Goal: Task Accomplishment & Management: Complete application form

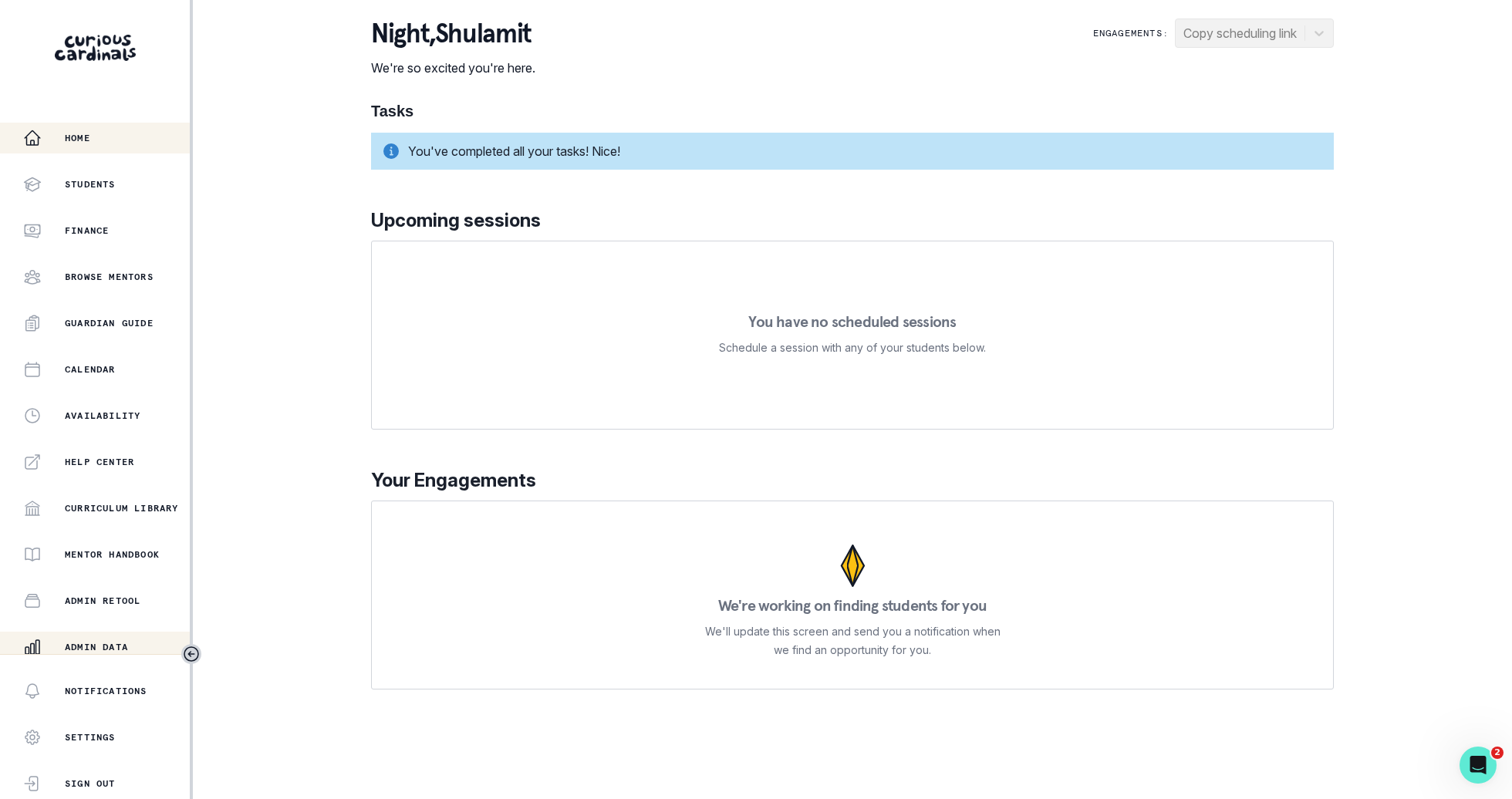
click at [104, 639] on div "Admin Data" at bounding box center [106, 647] width 166 height 18
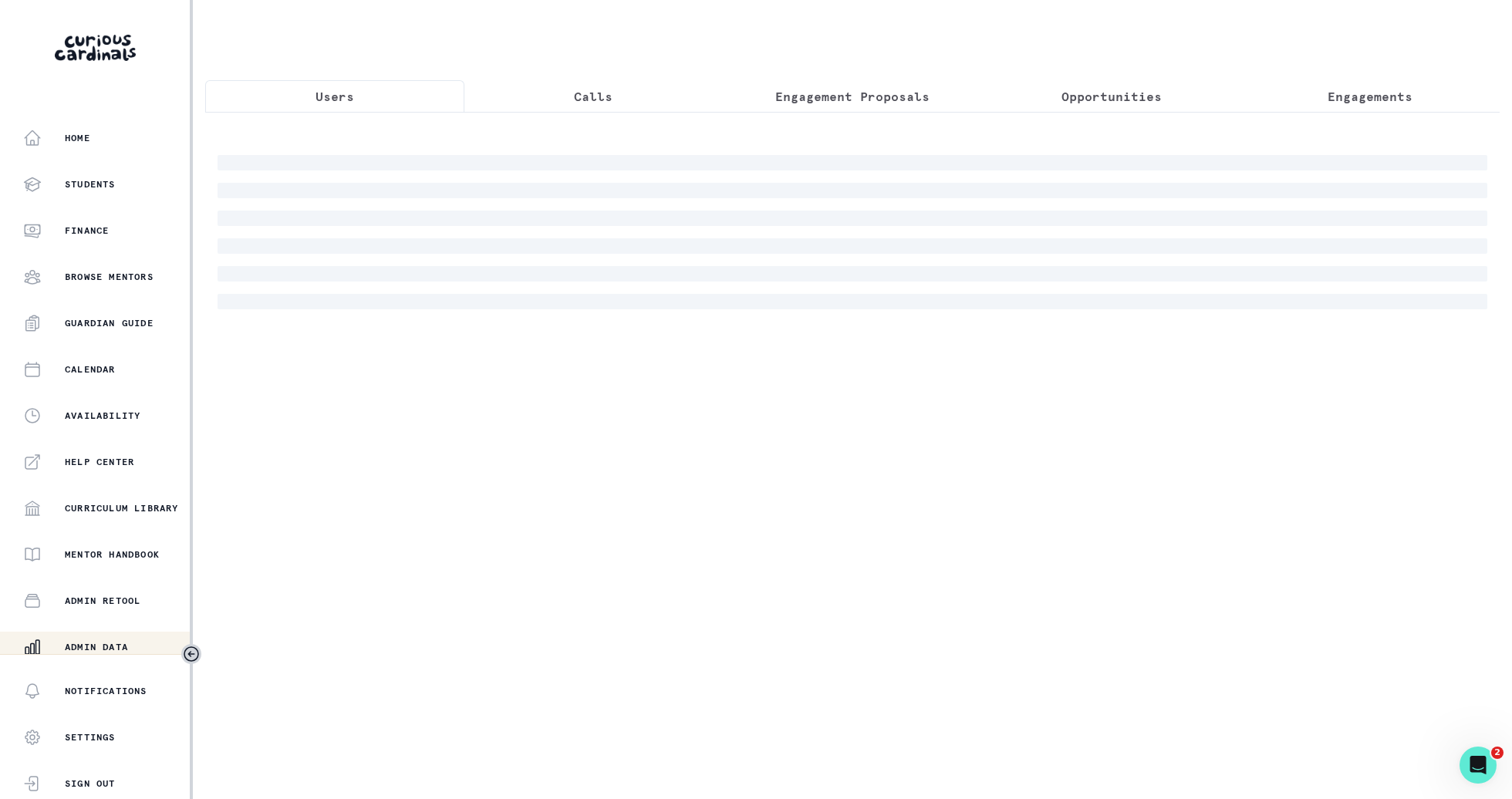
click at [801, 91] on p "Engagement Proposals" at bounding box center [853, 96] width 155 height 18
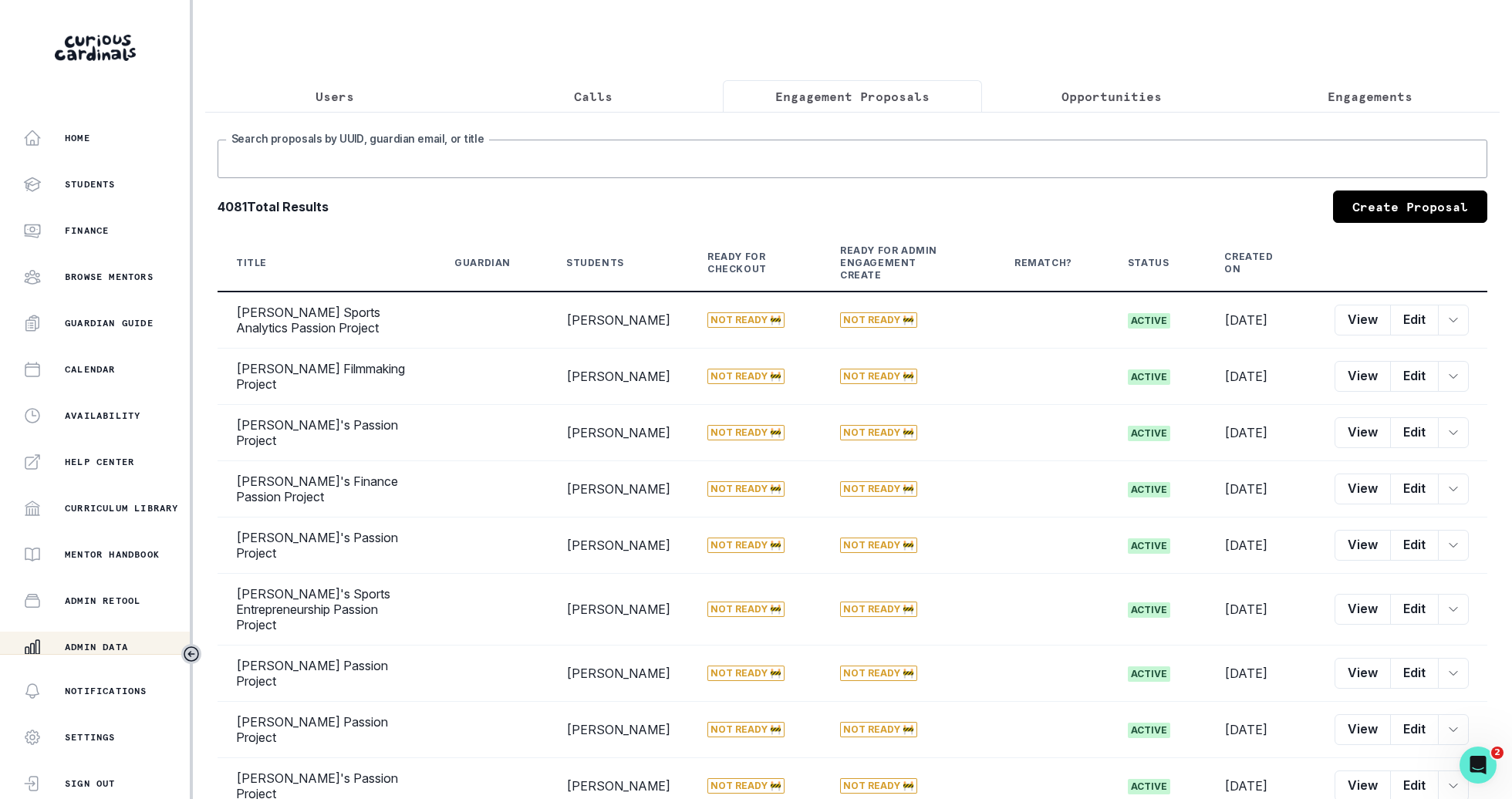
click at [810, 166] on input "Search proposals by UUID, guardian email, or title" at bounding box center [852, 159] width 1270 height 39
click at [649, 104] on button "Calls" at bounding box center [594, 96] width 259 height 32
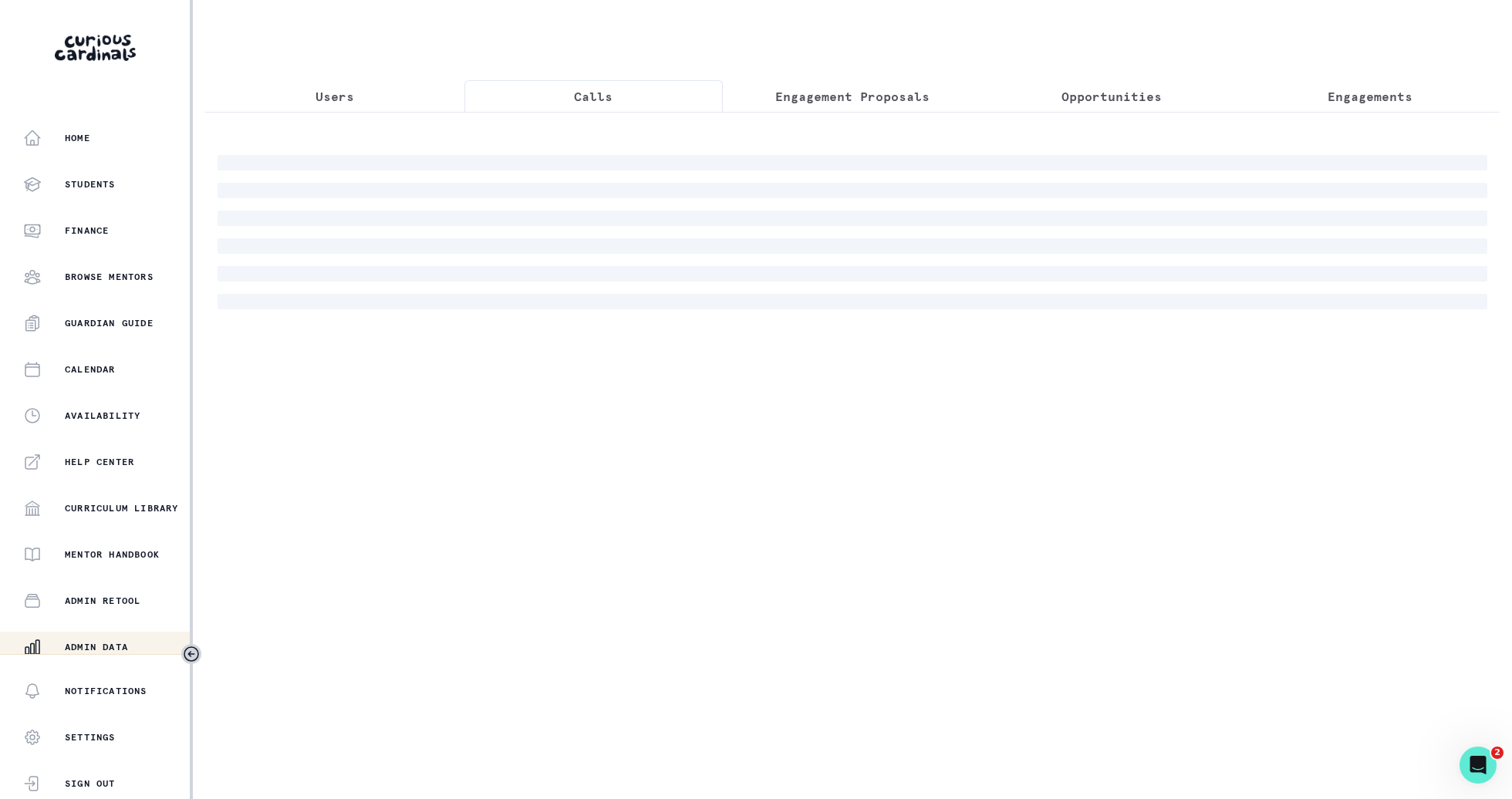
click at [929, 102] on button "Engagement Proposals" at bounding box center [852, 96] width 259 height 32
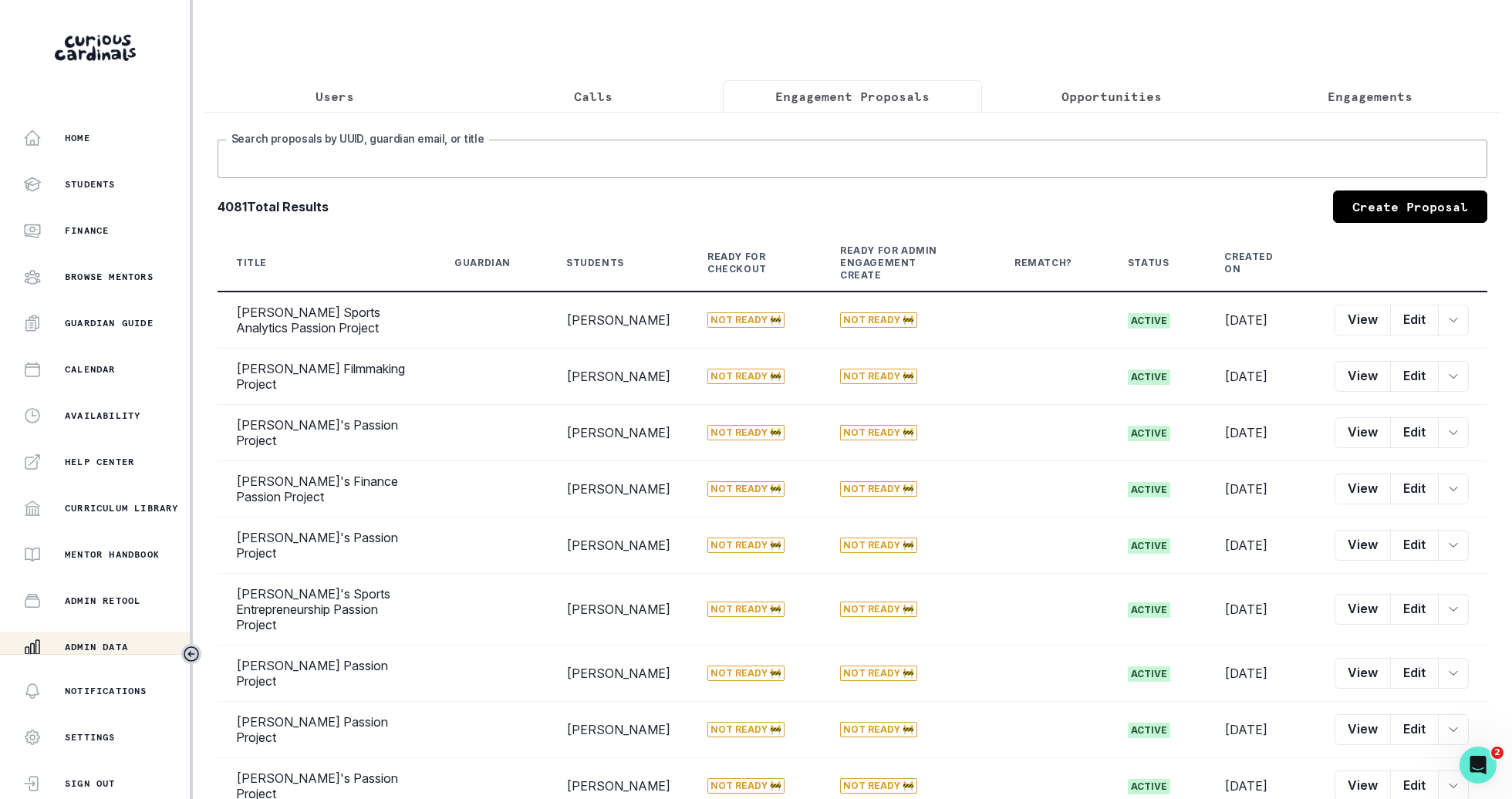
click at [949, 140] on input "Search proposals by UUID, guardian email, or title" at bounding box center [852, 159] width 1270 height 39
click at [649, 101] on button "Calls" at bounding box center [594, 96] width 259 height 32
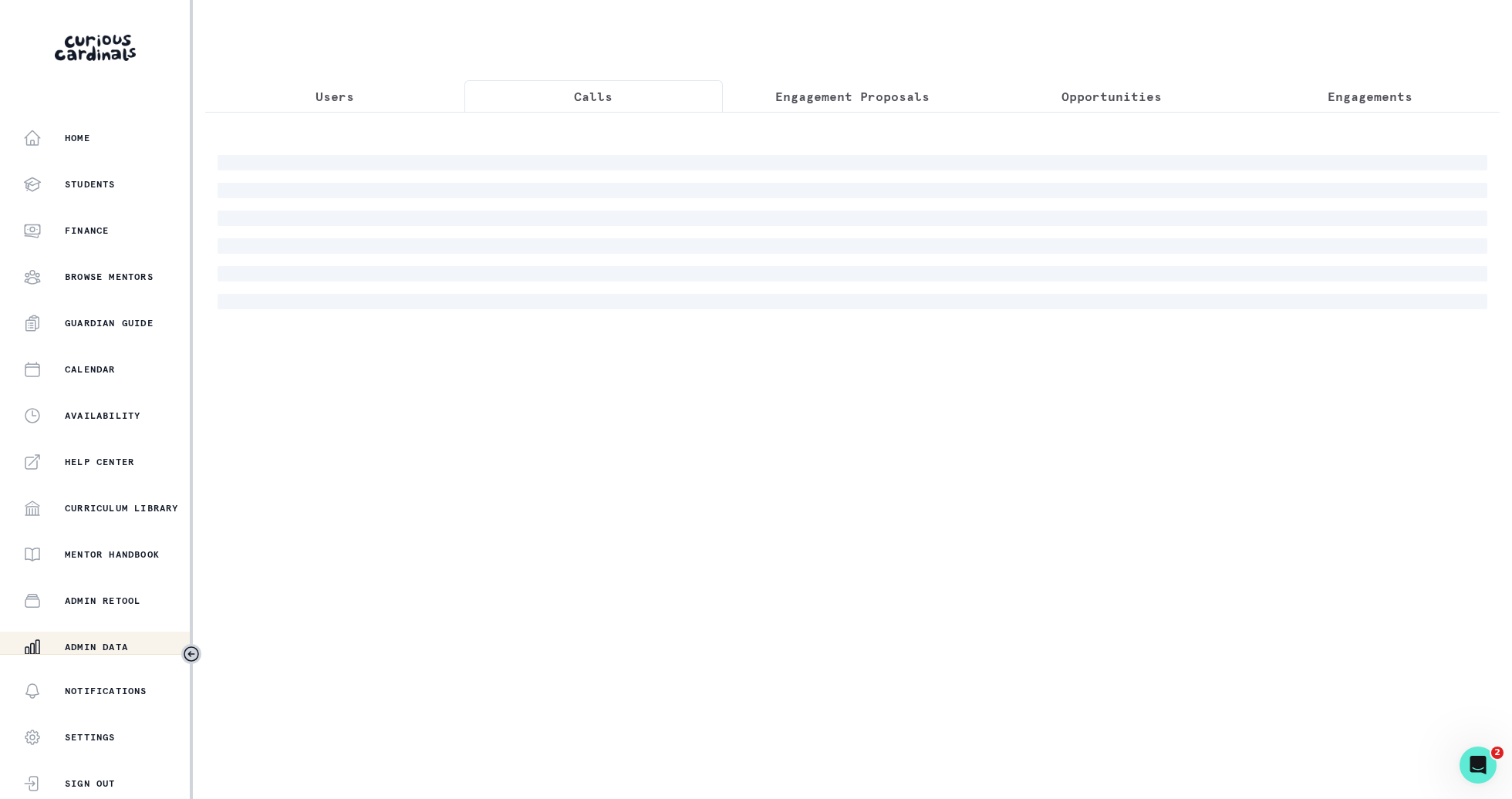
click at [845, 104] on p "Engagement Proposals" at bounding box center [853, 96] width 155 height 18
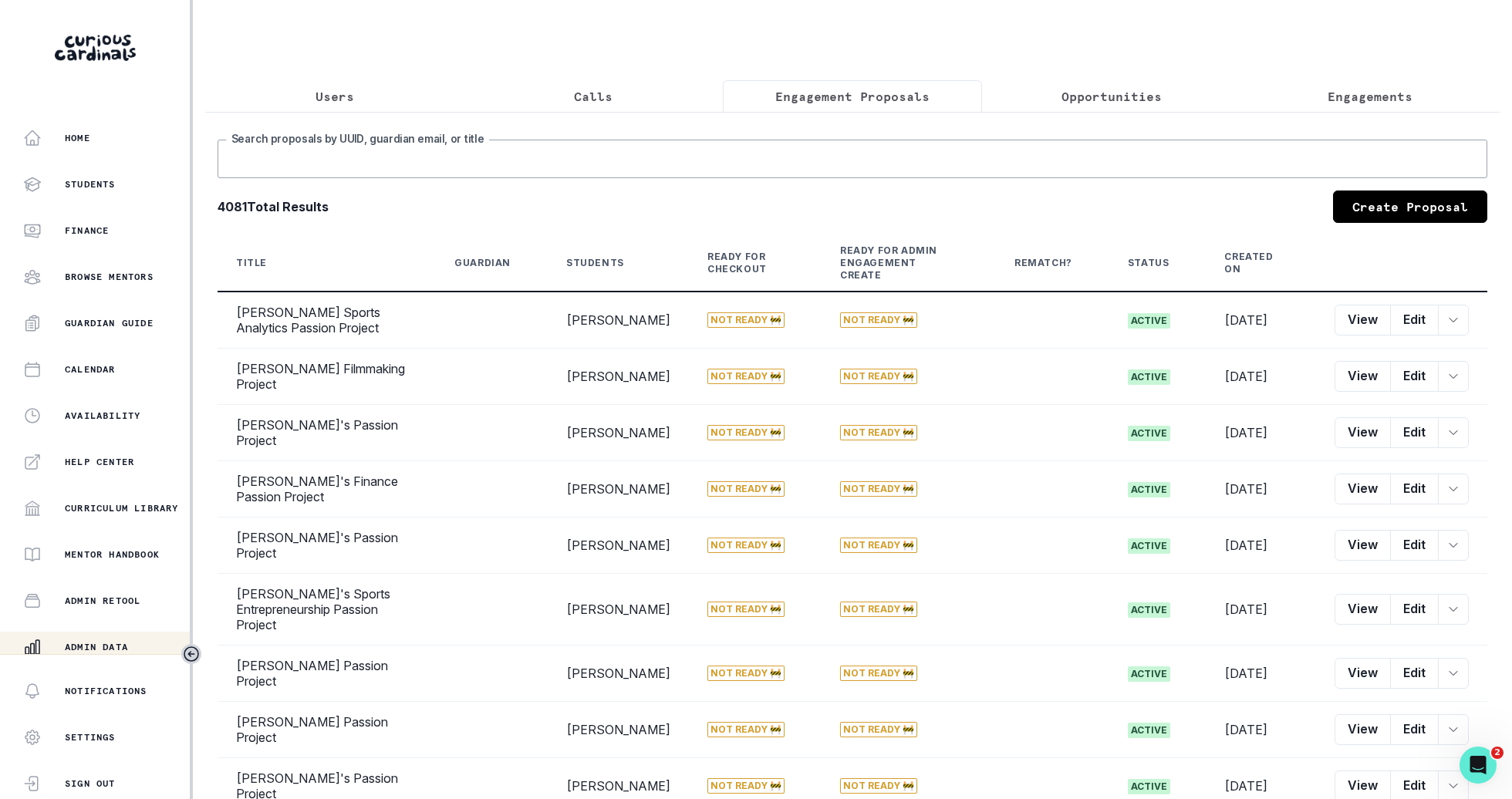
click at [846, 170] on input "Search proposals by UUID, guardian email, or title" at bounding box center [852, 159] width 1270 height 39
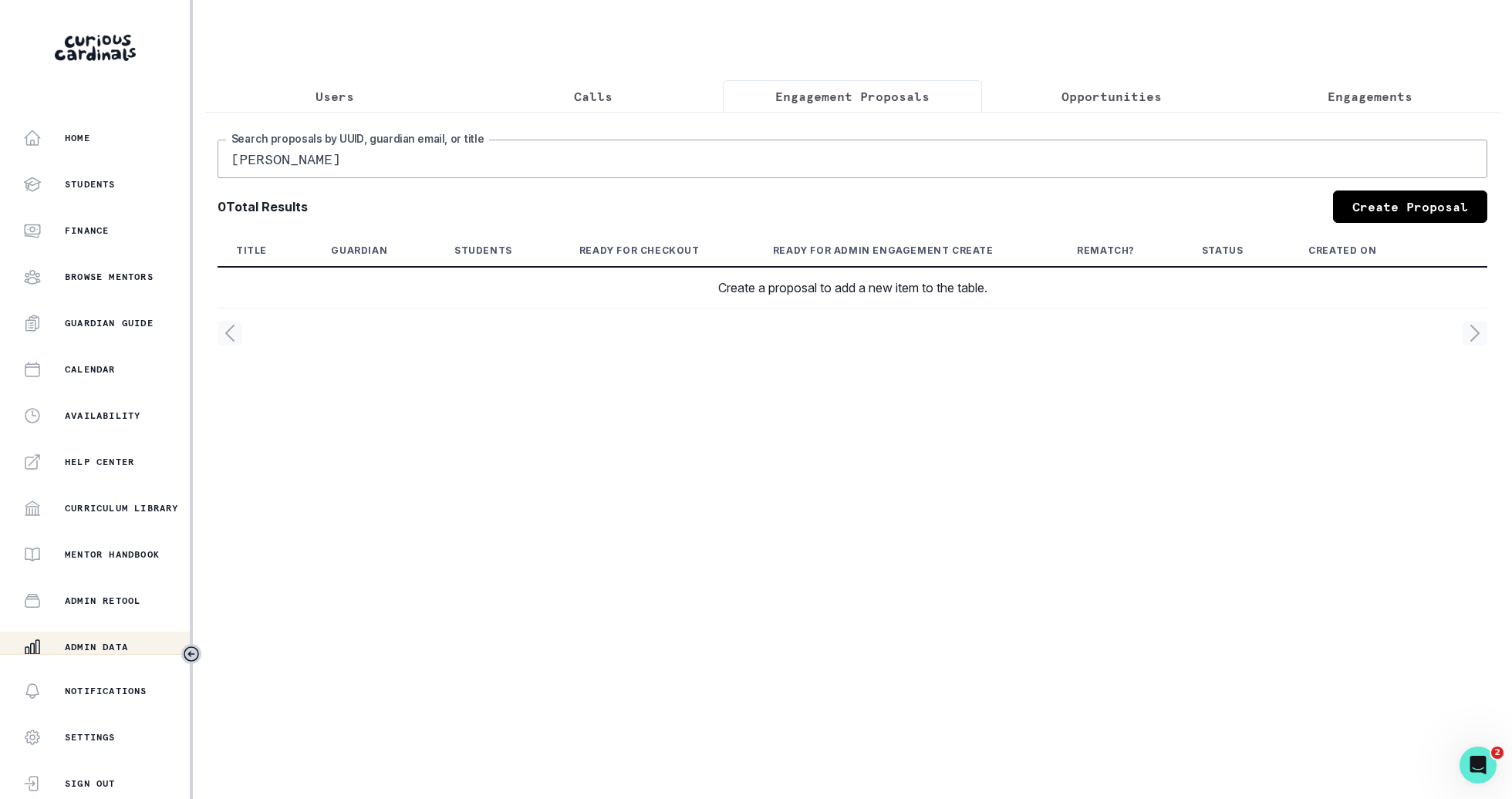
click at [846, 170] on input "[PERSON_NAME]" at bounding box center [852, 159] width 1270 height 39
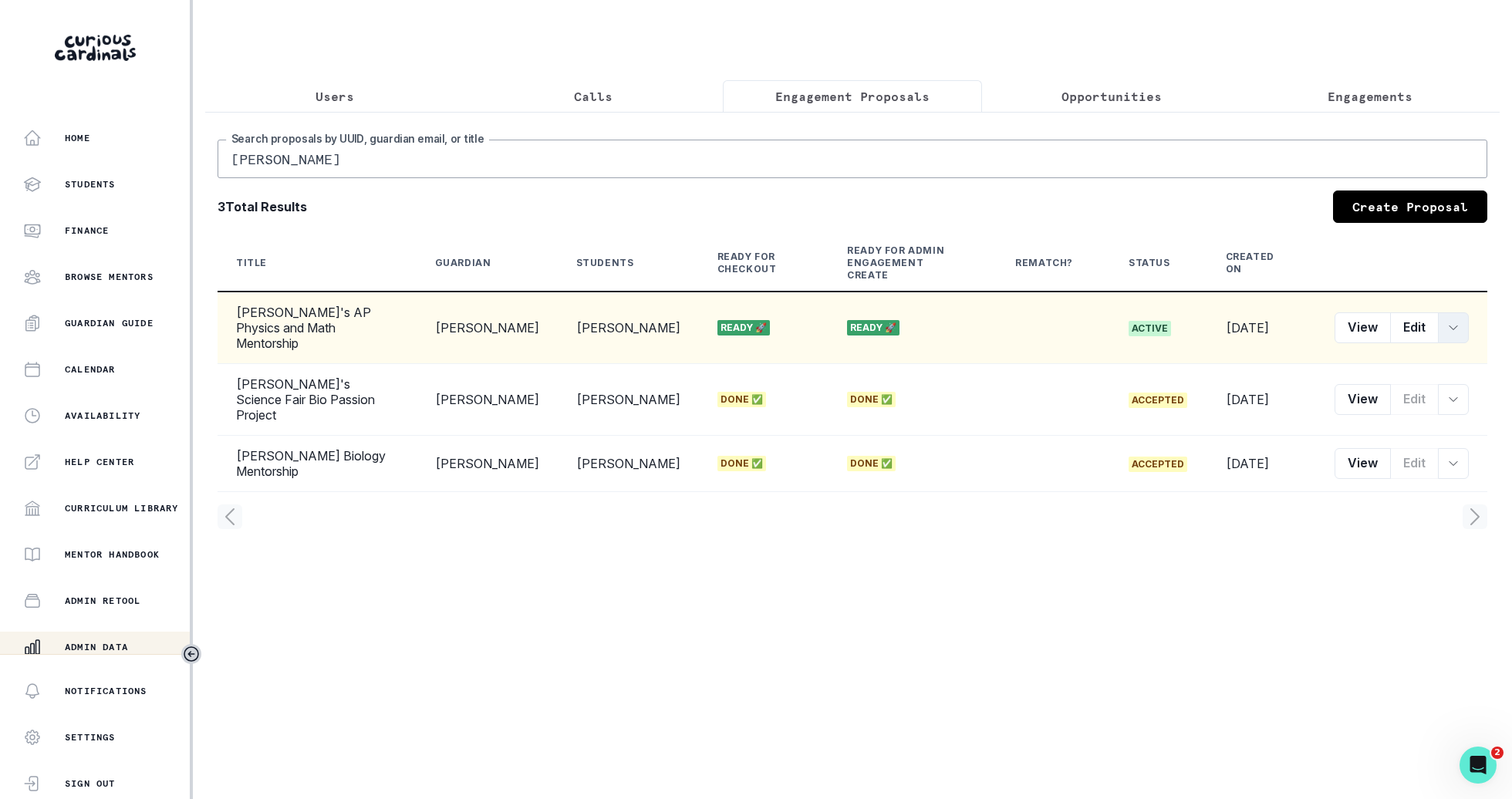
click at [1455, 312] on button "row menu" at bounding box center [1454, 328] width 31 height 31
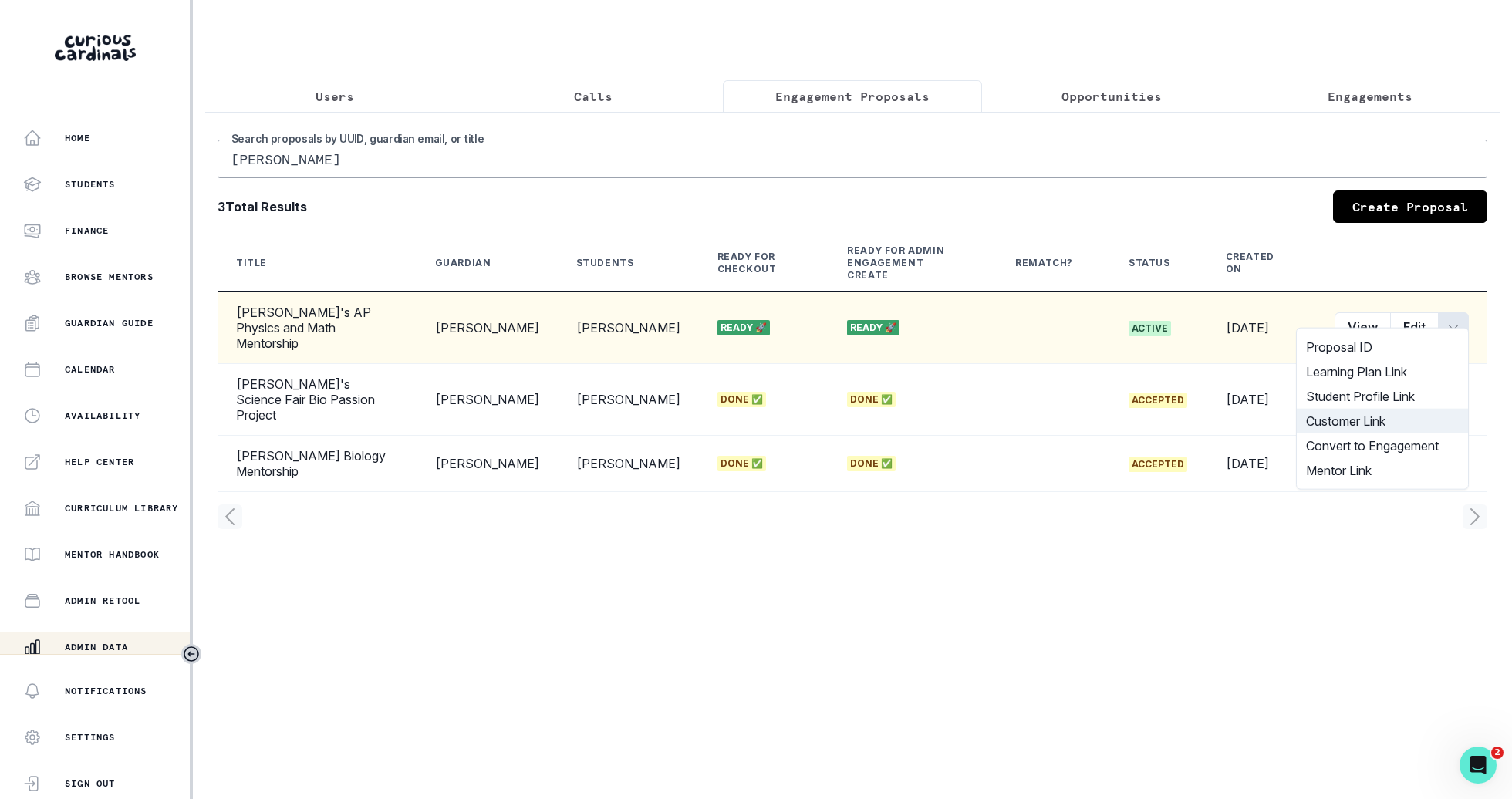
click at [1389, 417] on button "Customer Link" at bounding box center [1382, 422] width 171 height 25
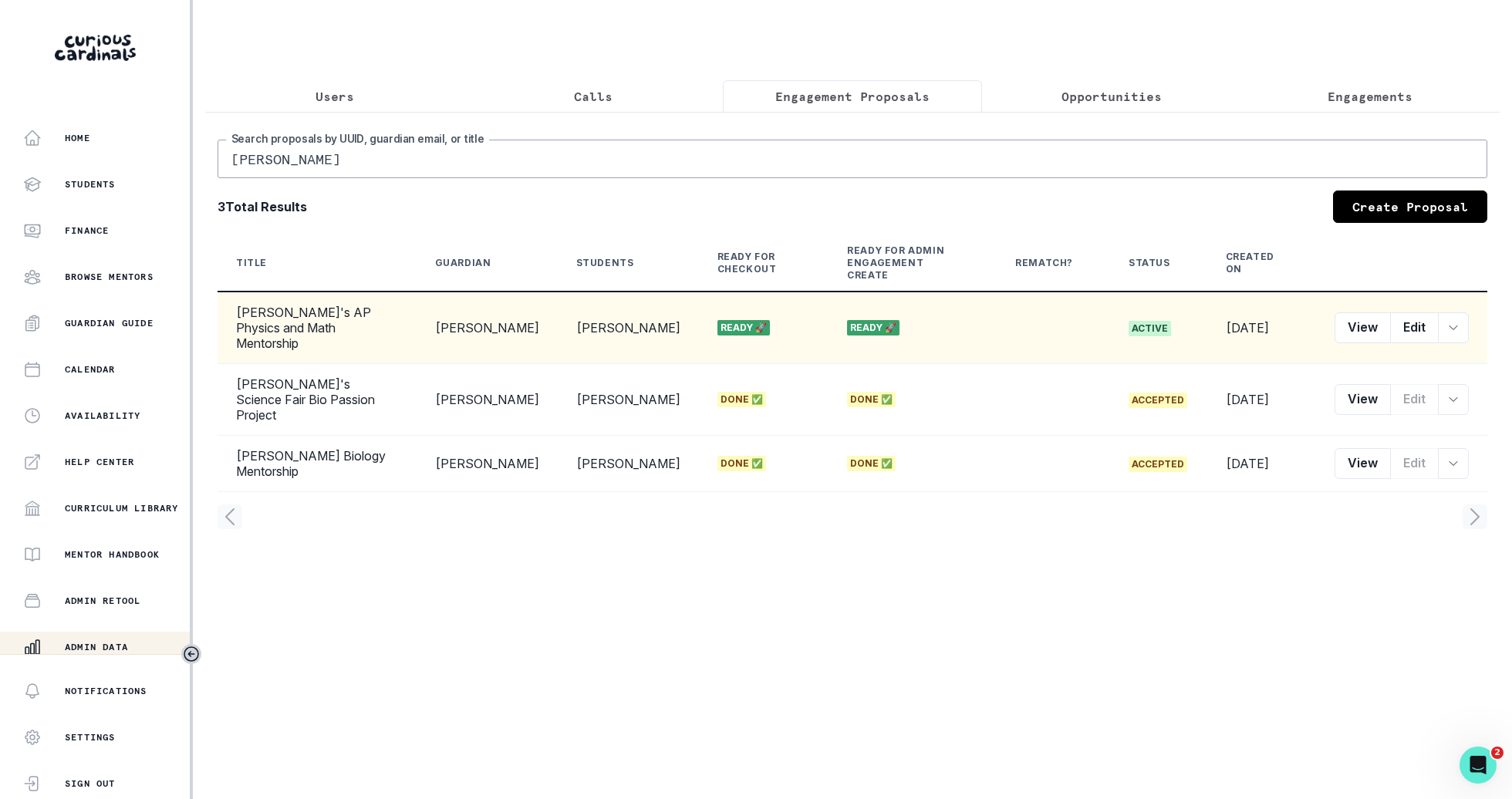
click at [448, 167] on input "[PERSON_NAME]" at bounding box center [852, 159] width 1270 height 39
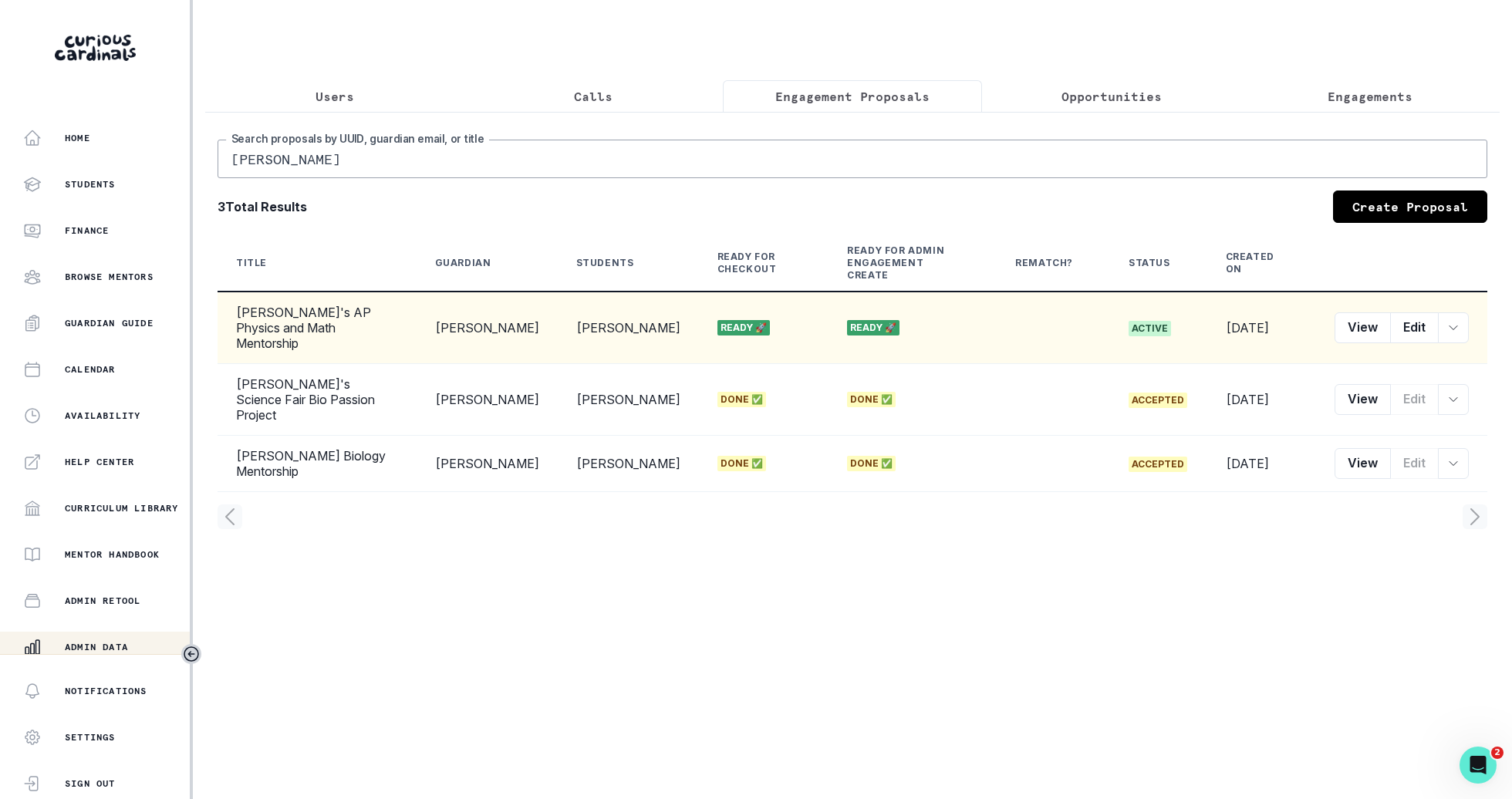
click at [448, 167] on input "[PERSON_NAME]" at bounding box center [852, 159] width 1270 height 39
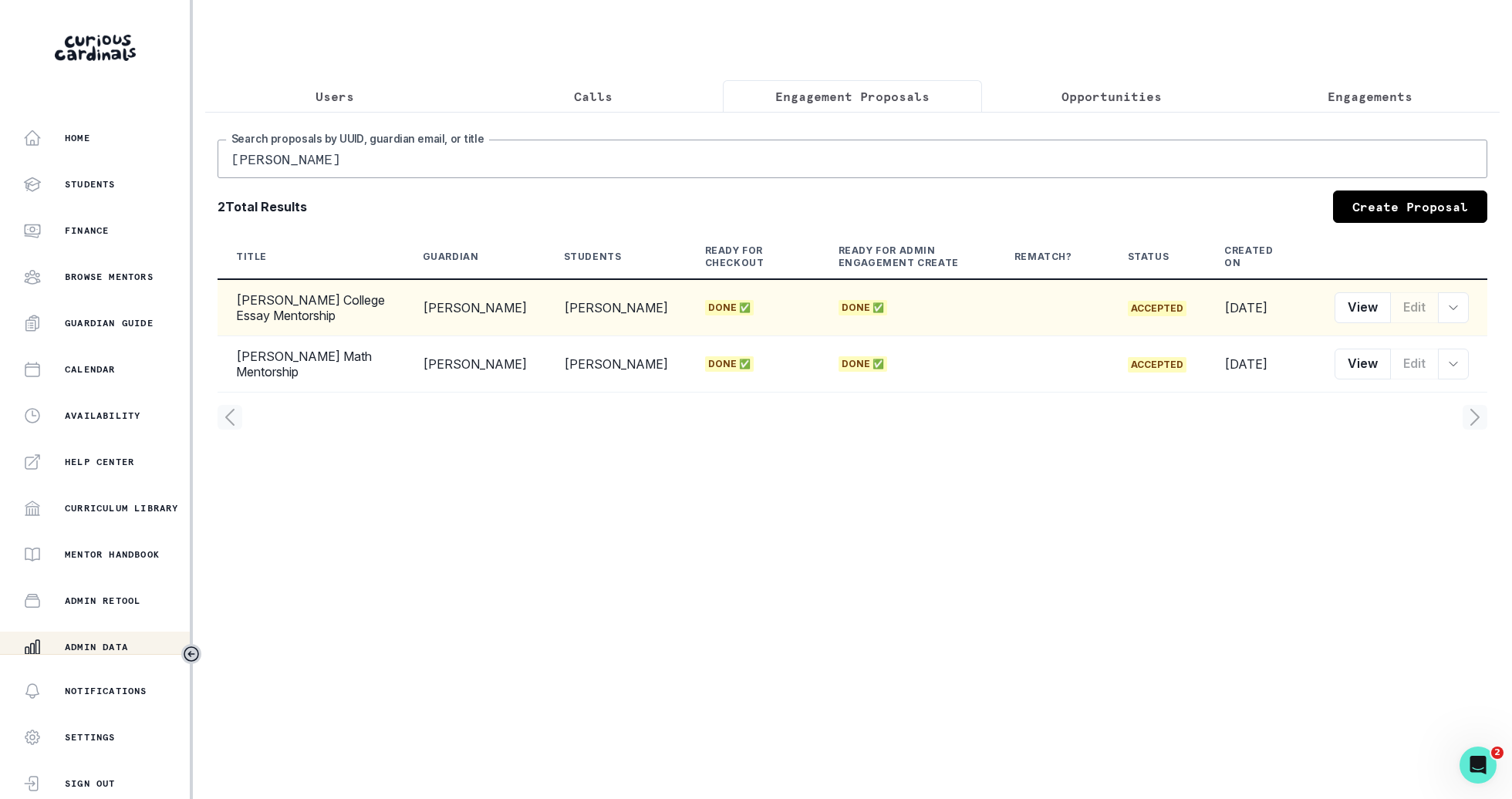
type input "[PERSON_NAME]"
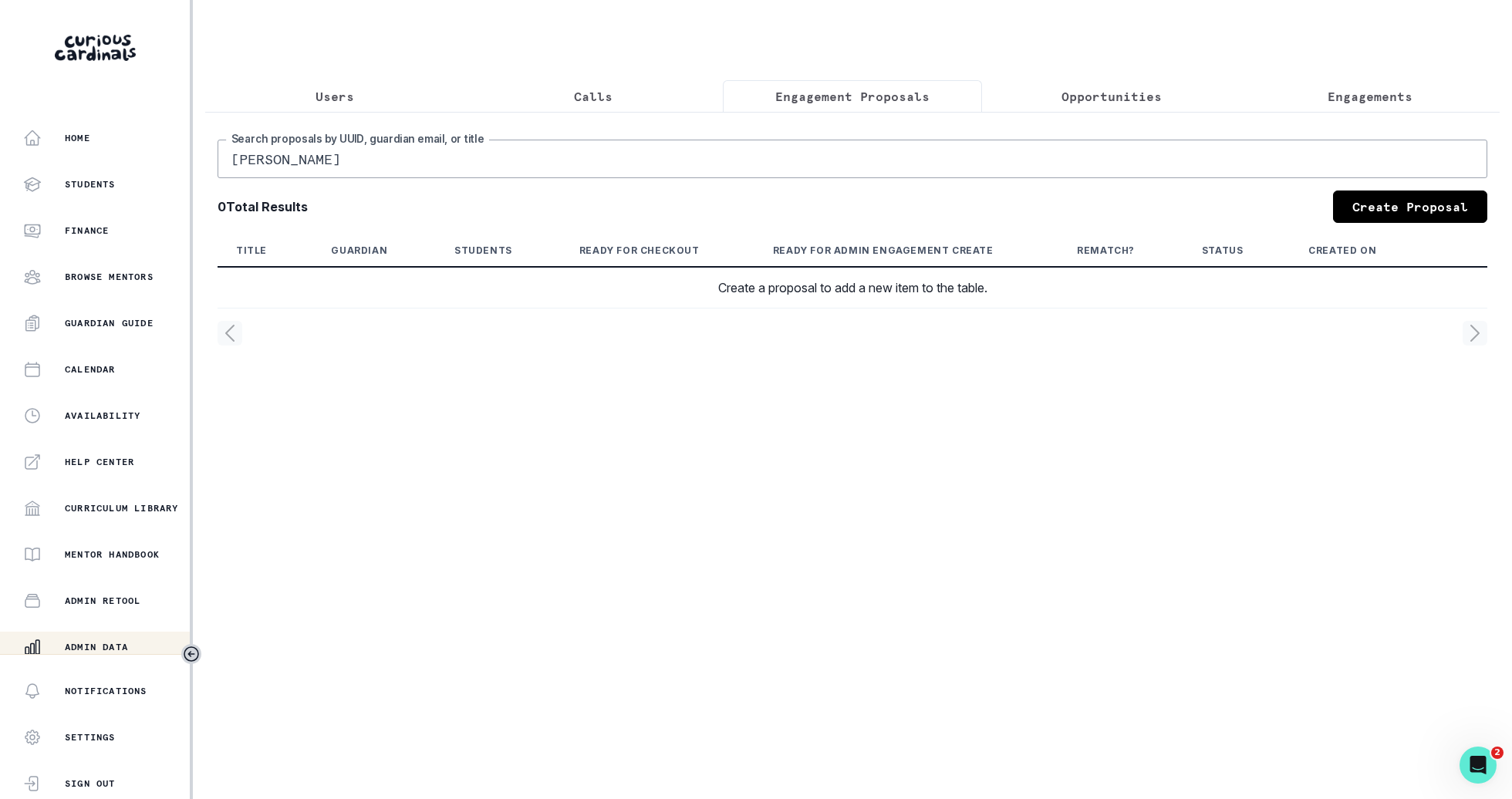
click at [637, 86] on button "Calls" at bounding box center [594, 96] width 259 height 32
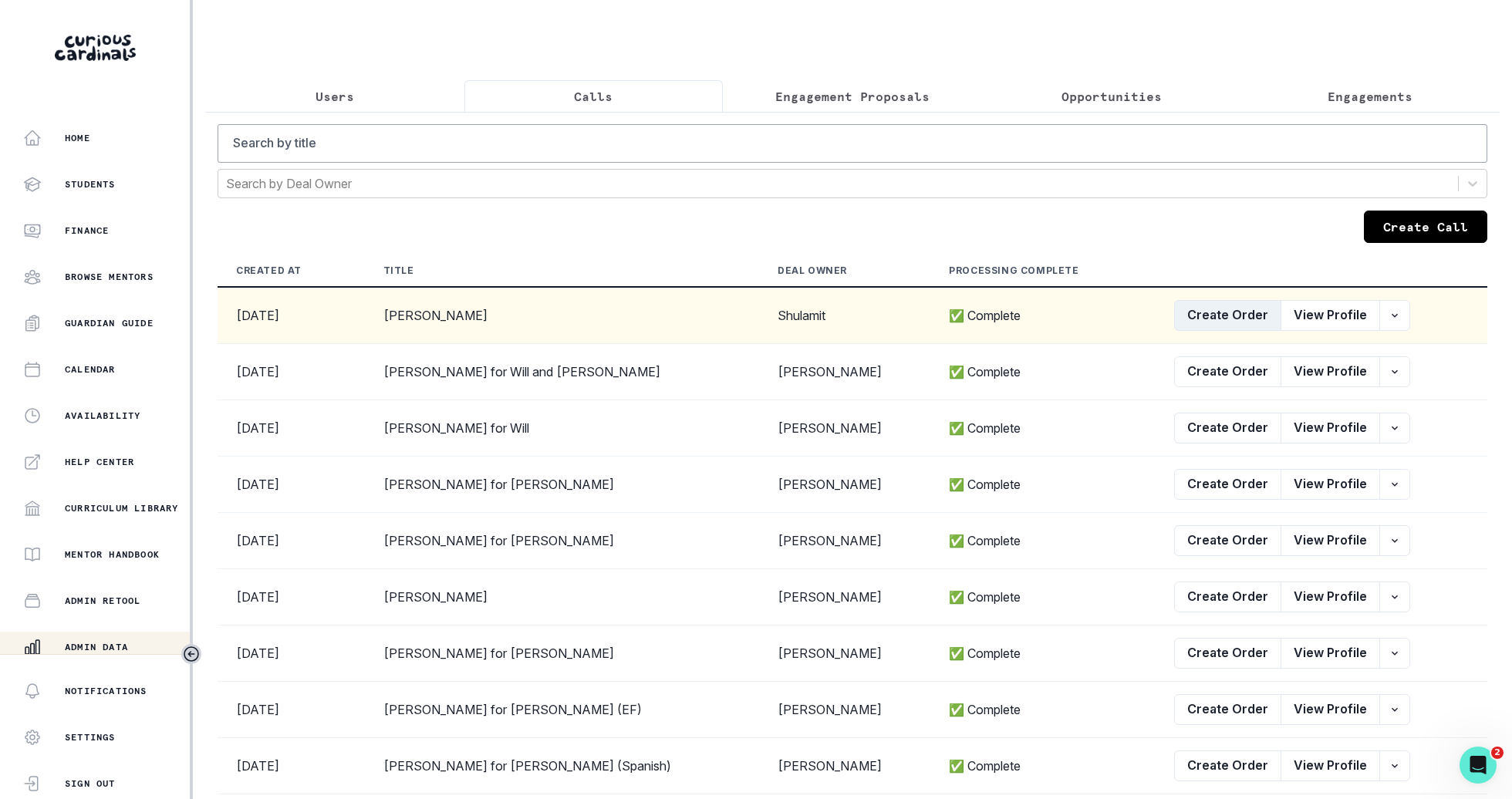
click at [1218, 311] on button "Create Order" at bounding box center [1228, 315] width 107 height 31
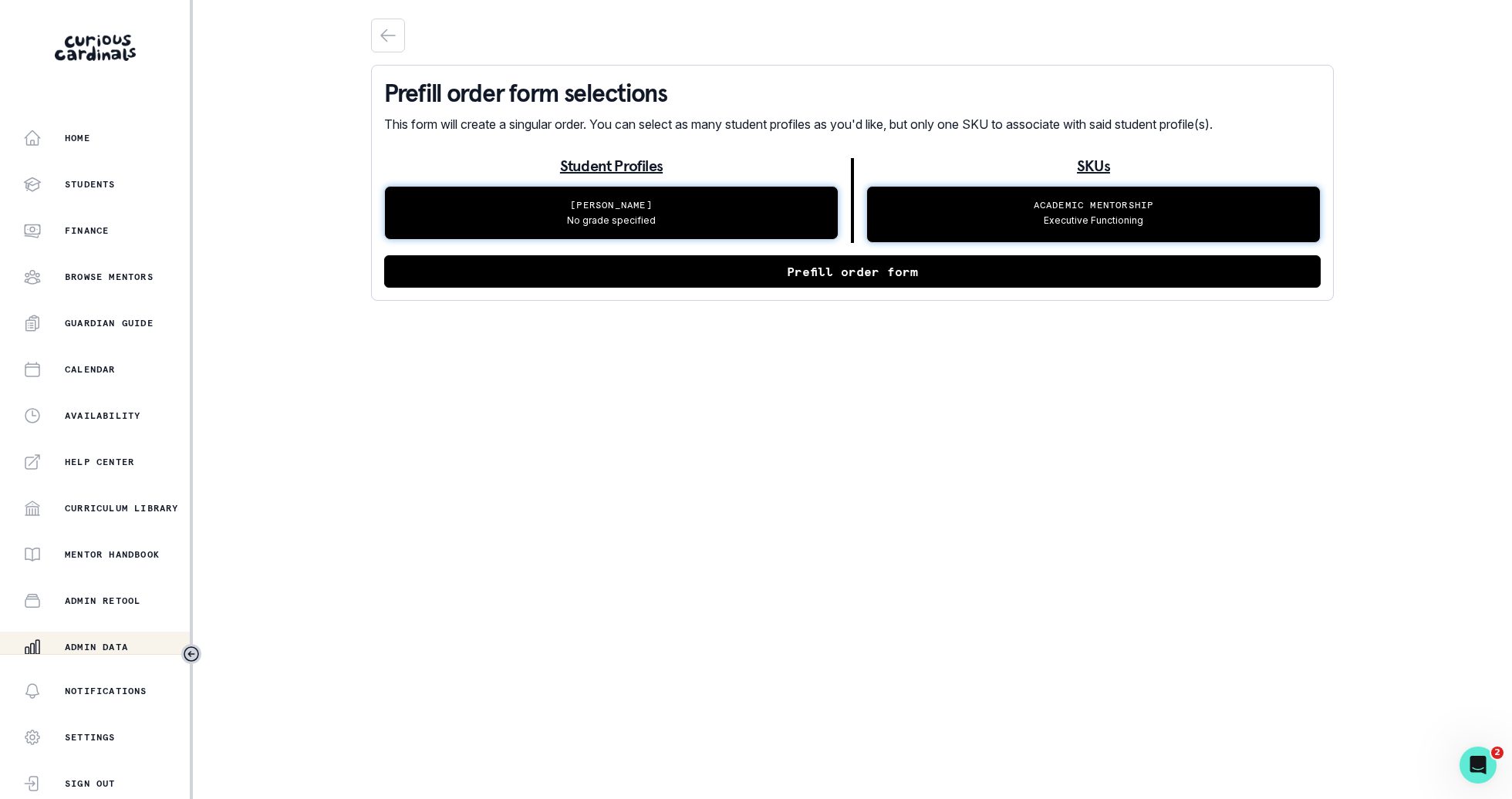
click at [1048, 253] on div at bounding box center [852, 249] width 936 height 13
click at [1048, 267] on button "Prefill order form" at bounding box center [852, 271] width 936 height 32
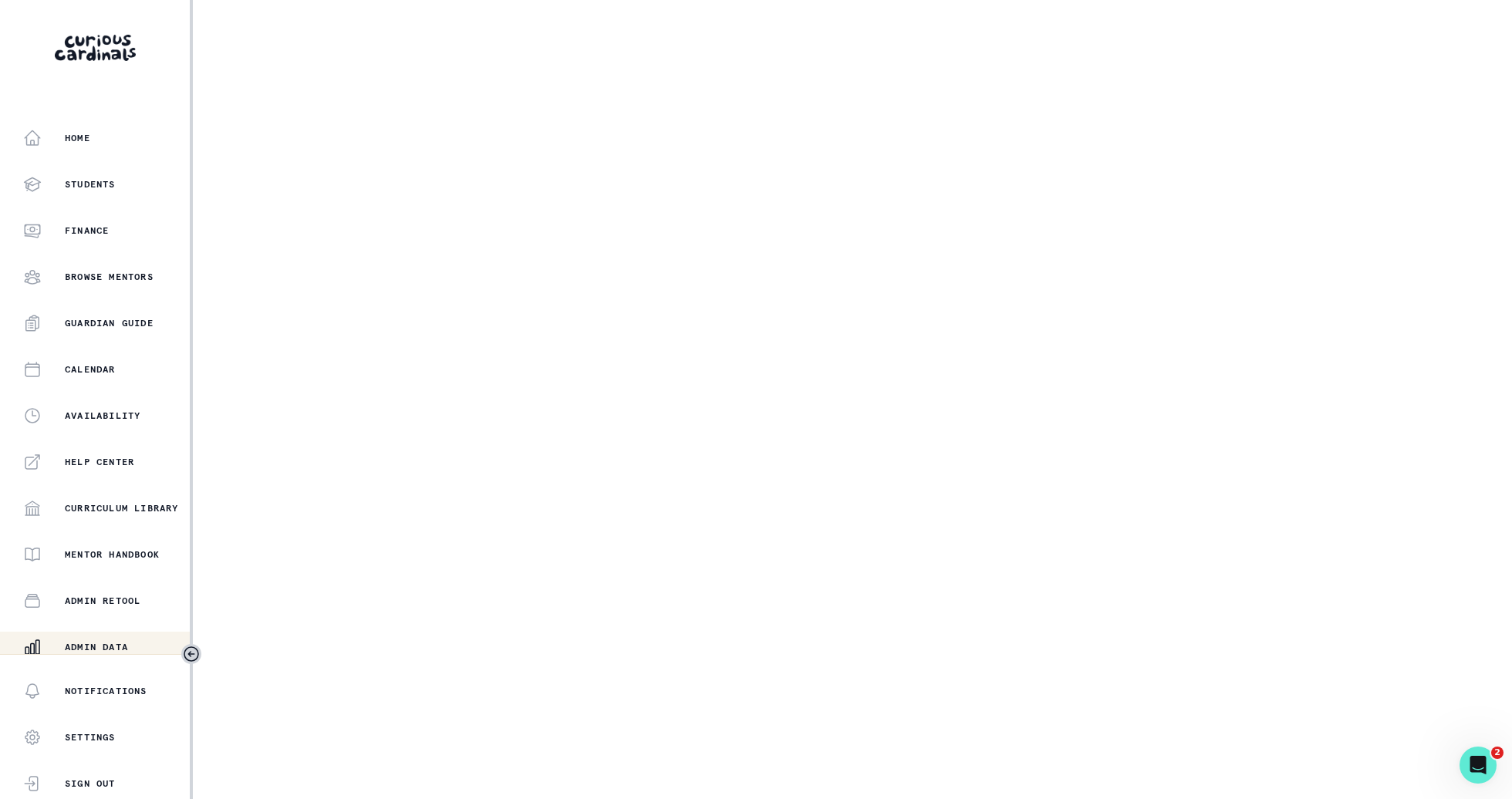
select select "6e9ed279-95f4-43f3-bb21-39f42ea6b77f"
select select "6a92626c-6211-4d23-b1bf-1b3424a9e5cc"
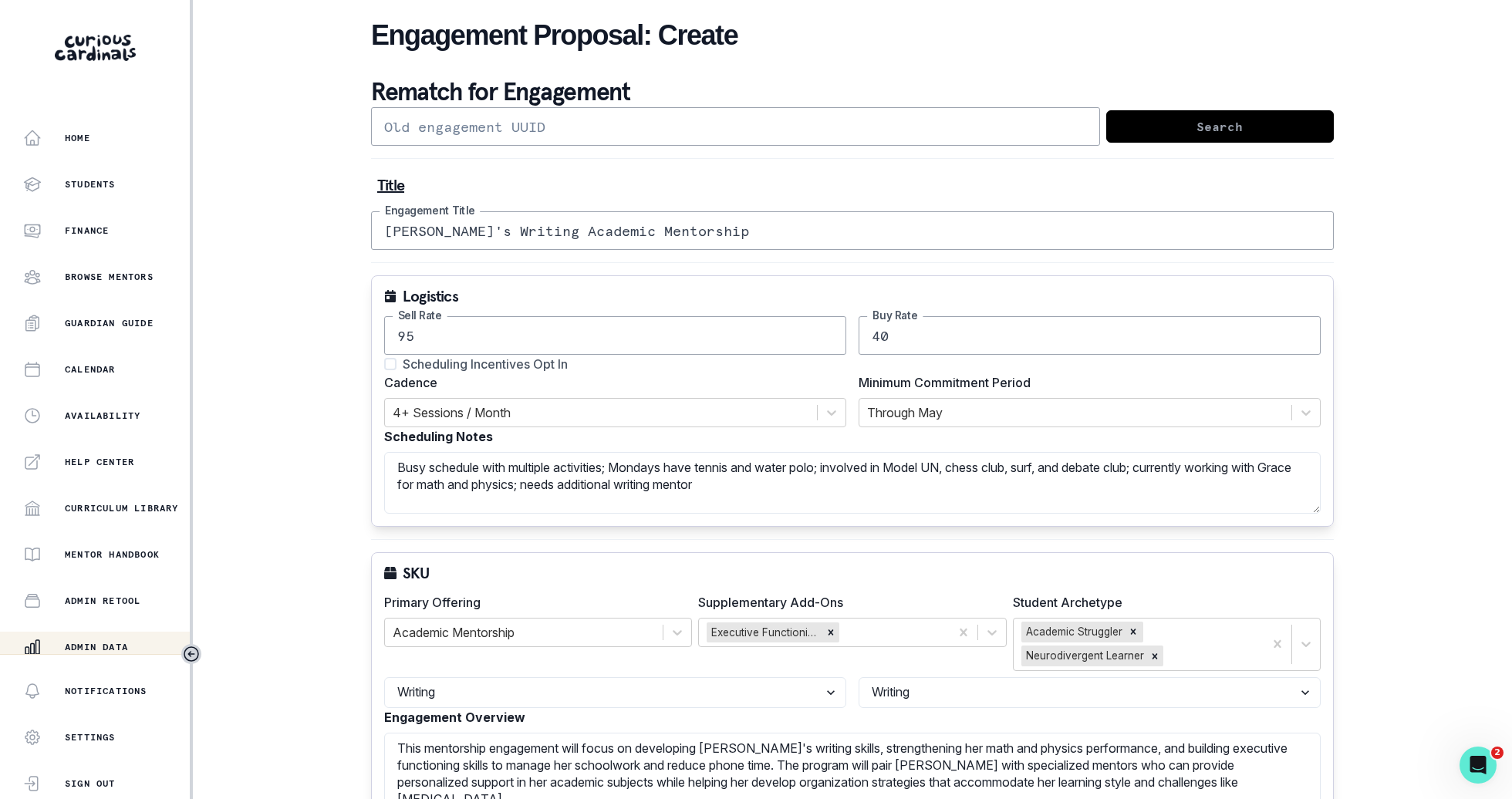
click at [498, 360] on span "Scheduling Incentives Opt In" at bounding box center [485, 364] width 165 height 18
click at [384, 364] on input "Scheduling Incentives Opt In" at bounding box center [383, 364] width 1 height 1
checkbox input "true"
click at [735, 502] on textarea "Busy schedule with multiple activities; Mondays have tennis and water polo; inv…" at bounding box center [852, 483] width 936 height 62
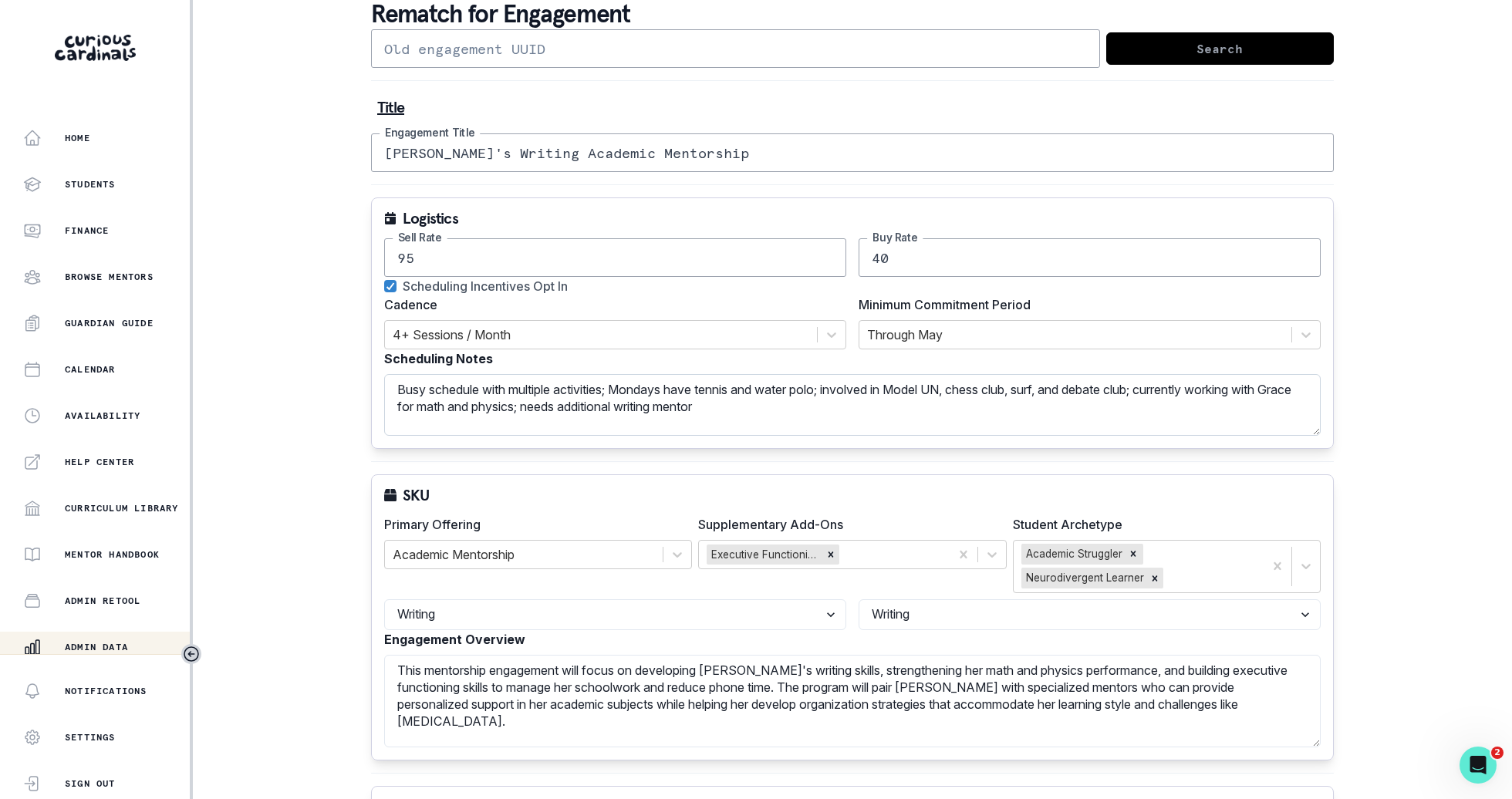
scroll to position [81, 0]
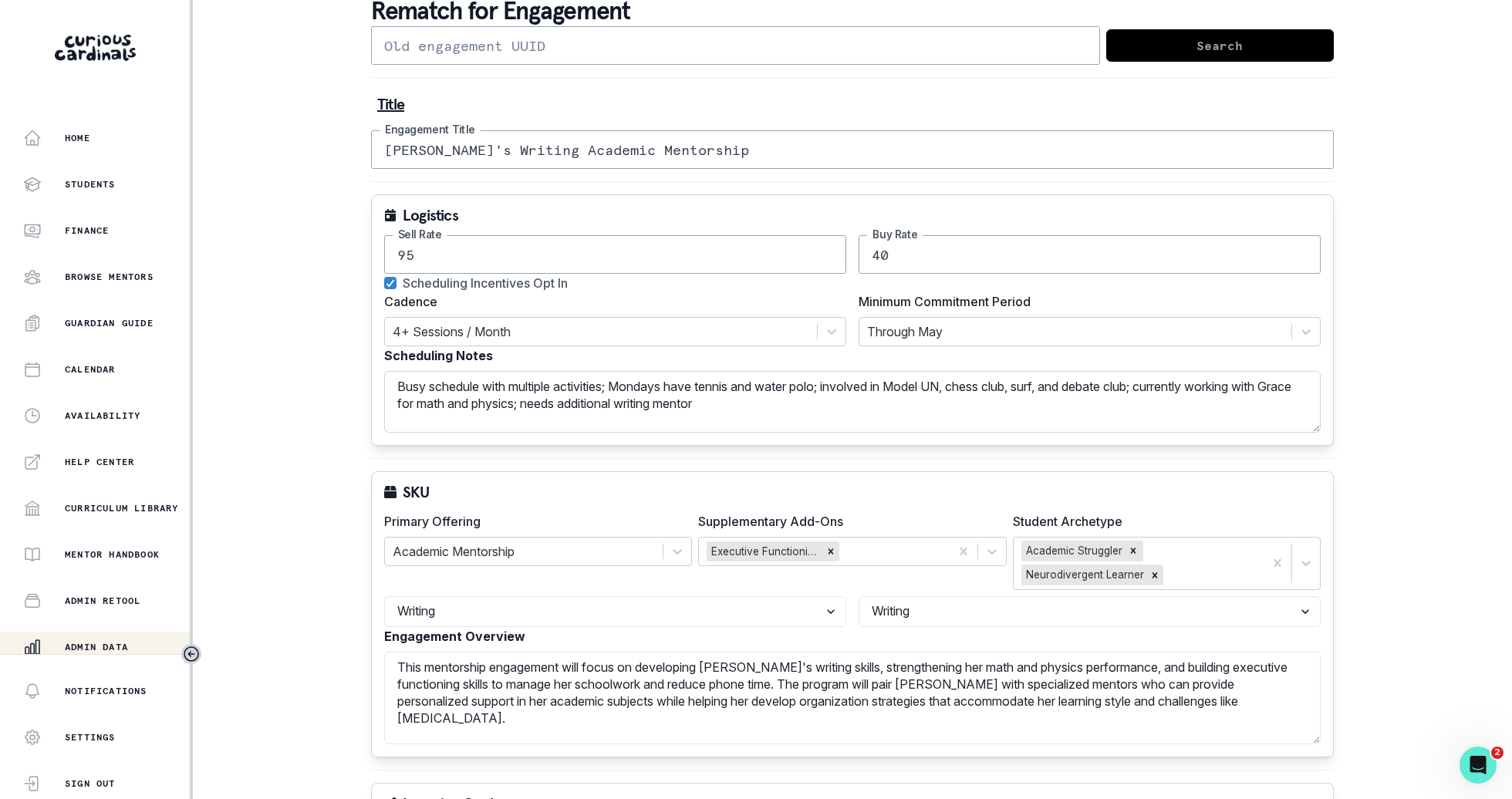
click at [780, 390] on textarea "Busy schedule with multiple activities; Mondays have tennis and water polo; inv…" at bounding box center [852, 402] width 936 height 62
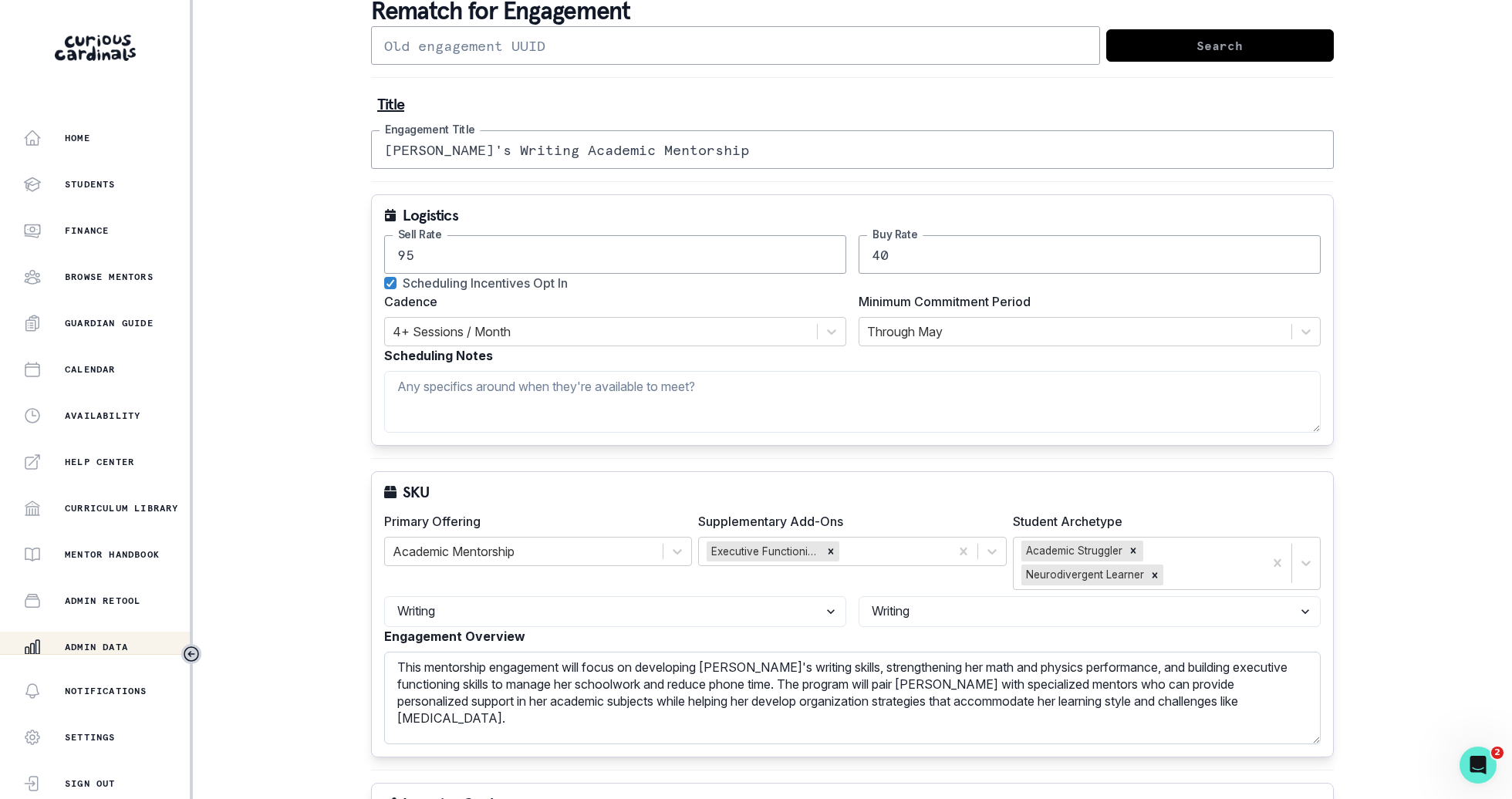
drag, startPoint x: 845, startPoint y: 665, endPoint x: 1298, endPoint y: 692, distance: 453.8
click at [1298, 692] on textarea "This mentorship engagement will focus on developing [PERSON_NAME]'s writing ski…" at bounding box center [852, 698] width 936 height 93
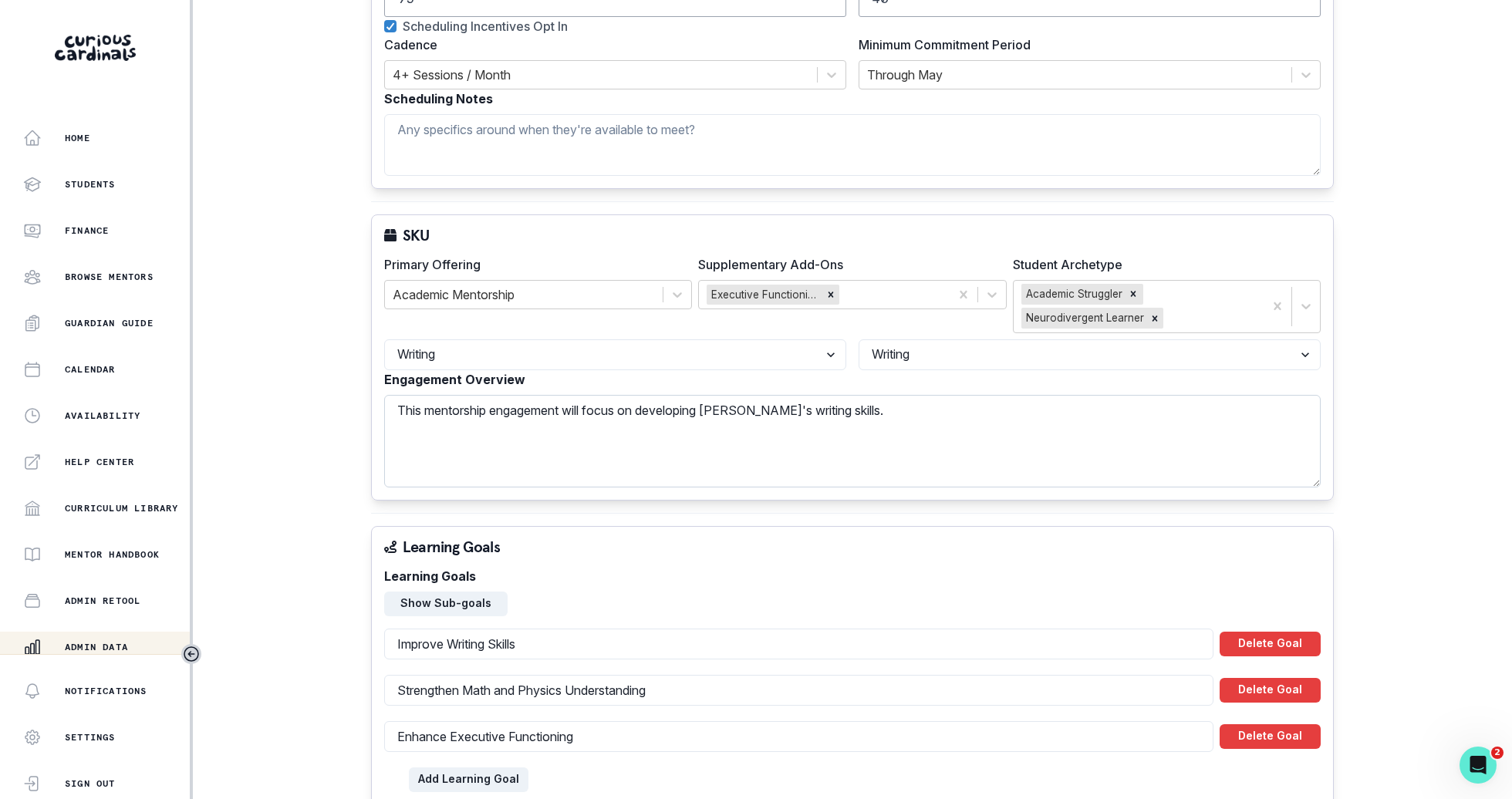
scroll to position [494, 0]
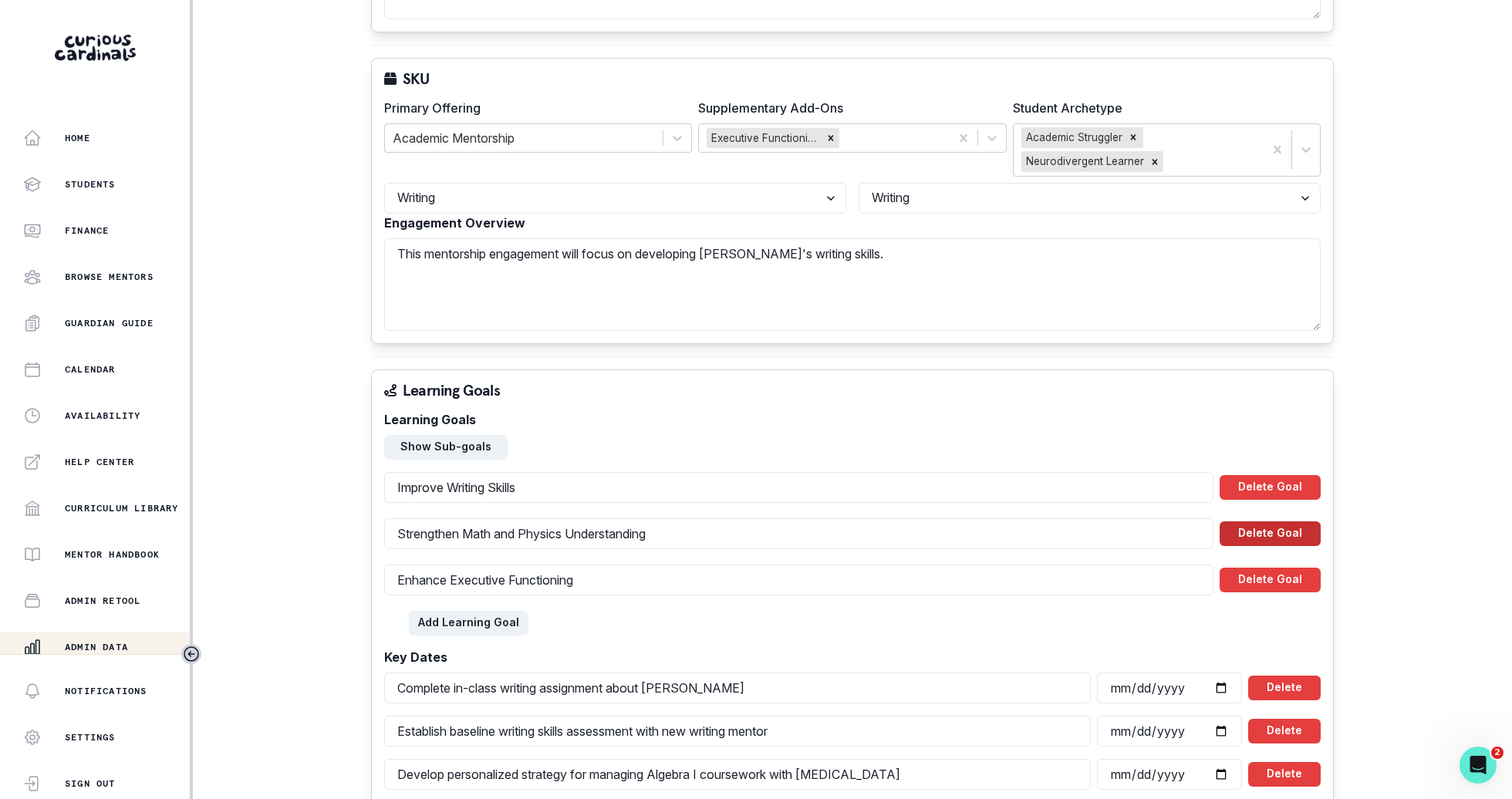
type textarea "This mentorship engagement will focus on developing [PERSON_NAME]'s writing ski…"
click at [1245, 532] on button "Delete Goal" at bounding box center [1270, 534] width 101 height 25
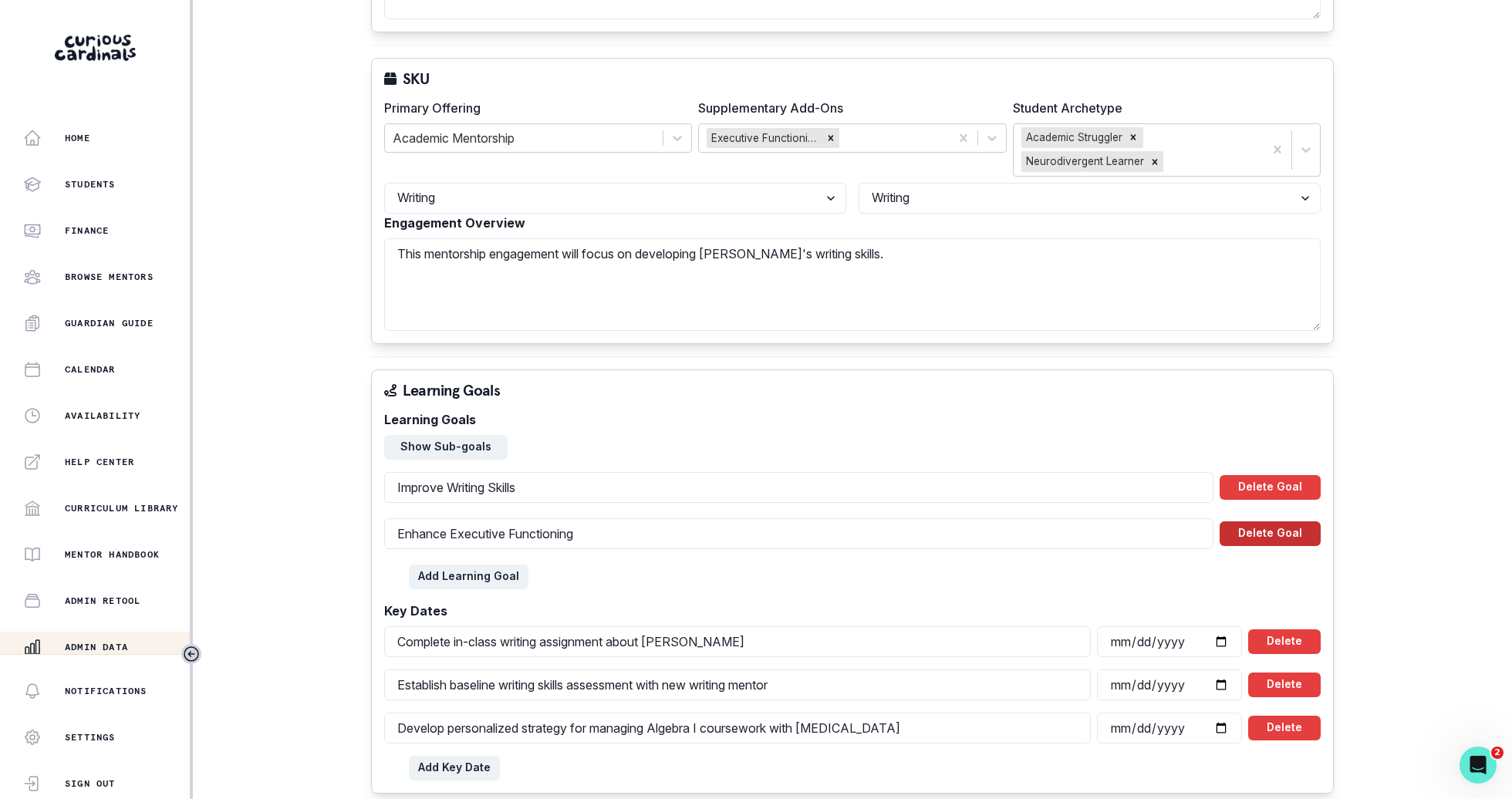
click at [1270, 524] on button "Delete Goal" at bounding box center [1270, 534] width 101 height 25
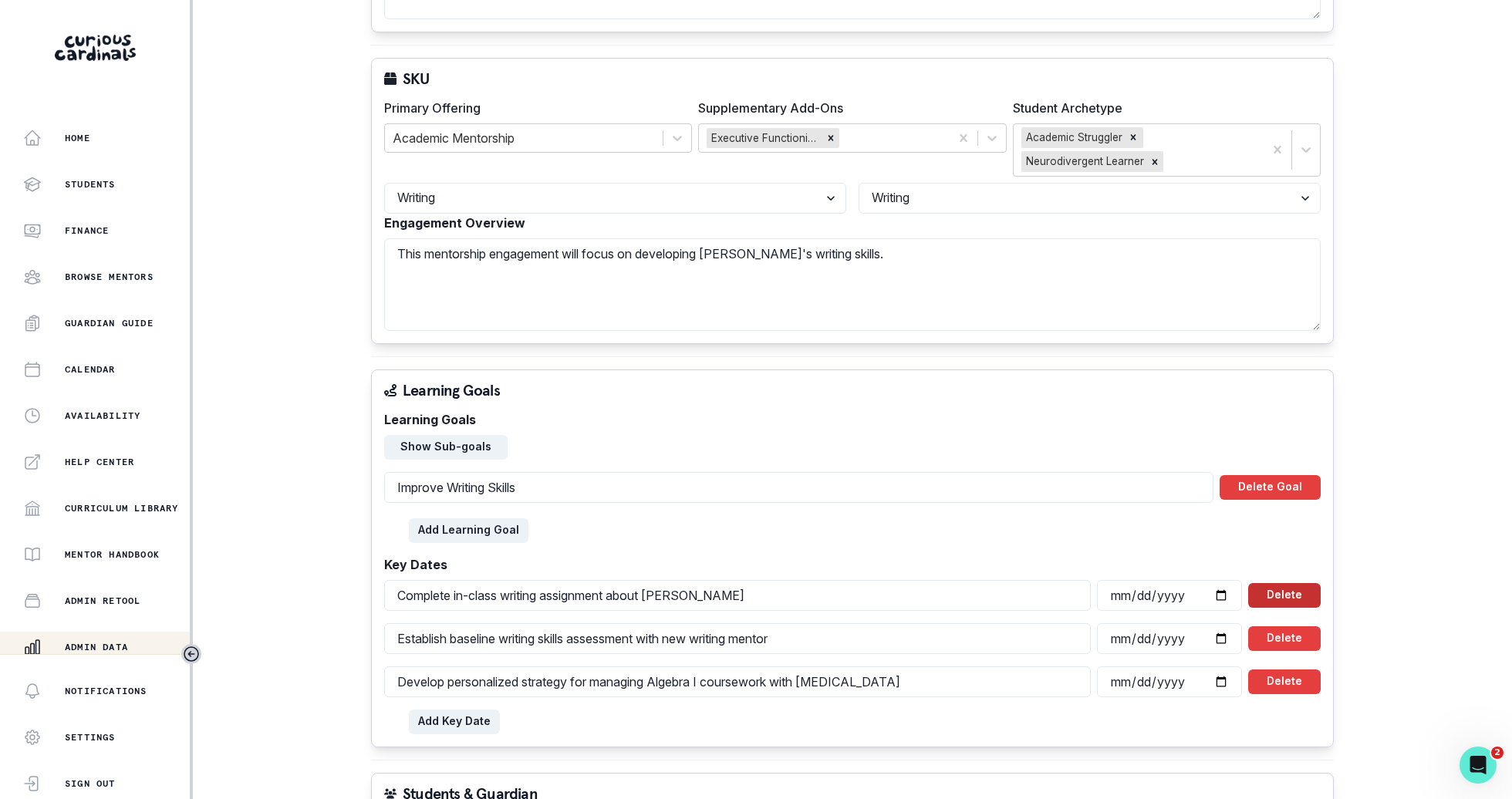
click at [1288, 595] on button "Delete" at bounding box center [1284, 596] width 73 height 25
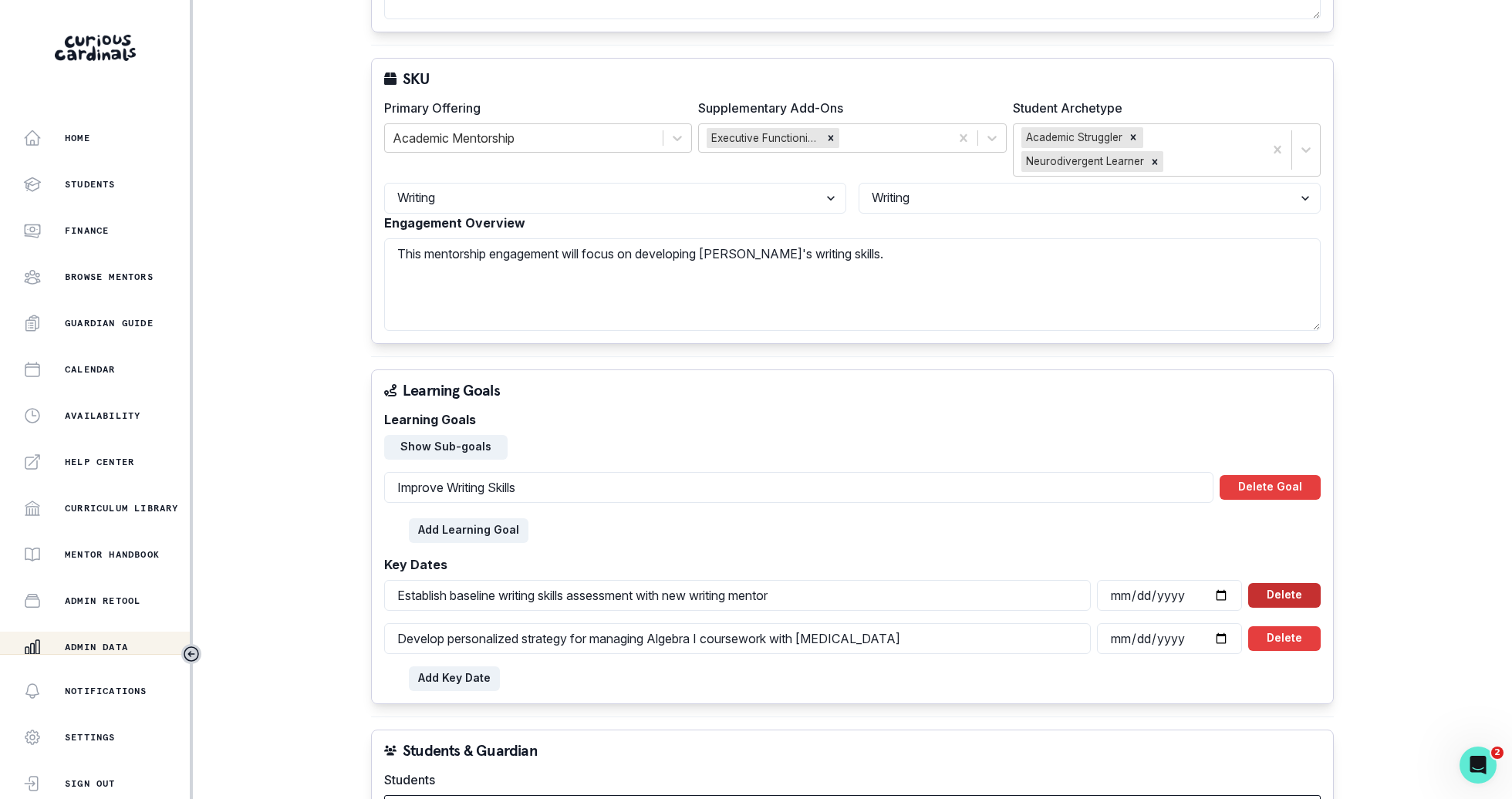
click at [1288, 597] on button "Delete" at bounding box center [1284, 596] width 73 height 25
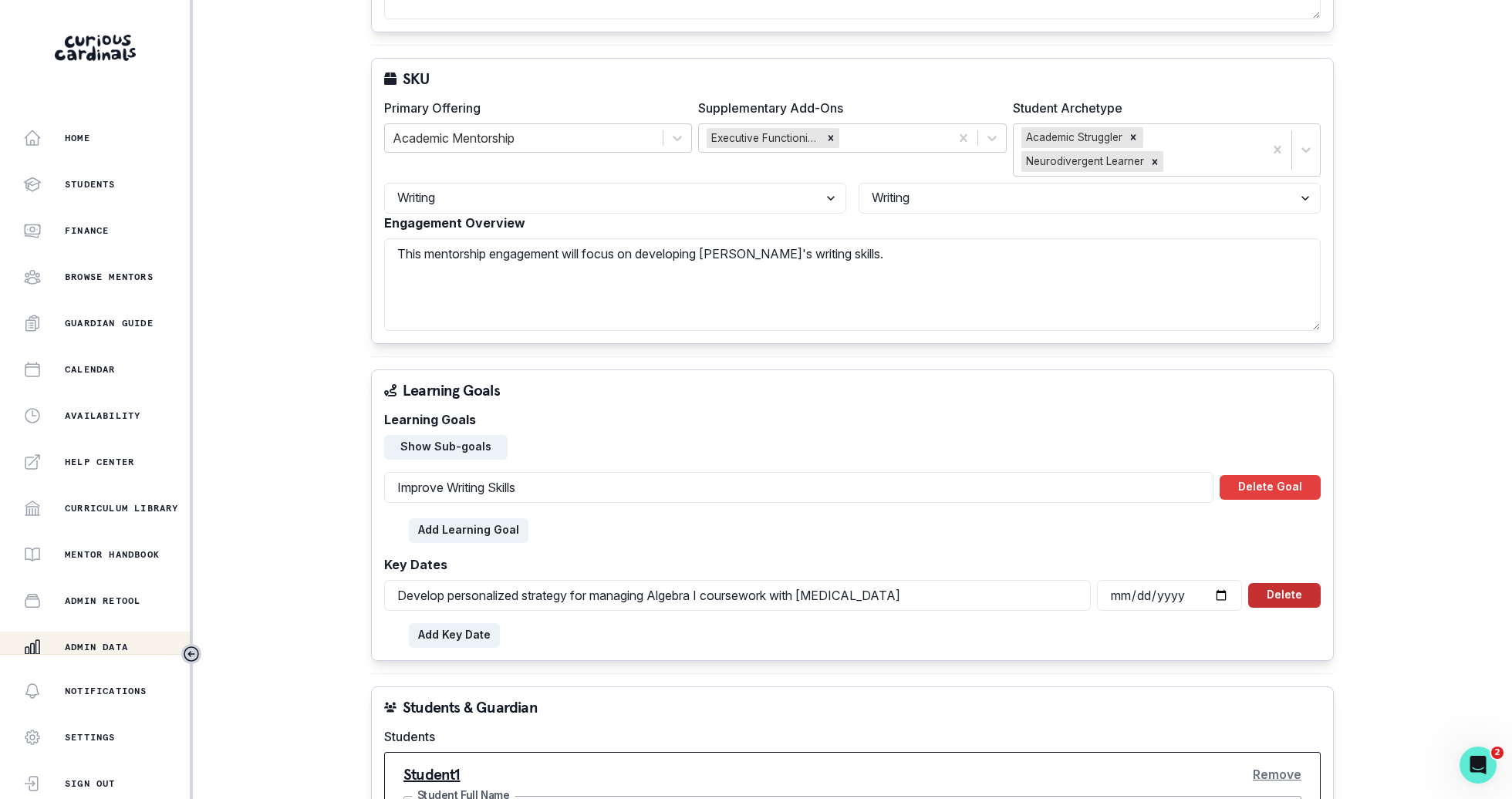
click at [1288, 597] on button "Delete" at bounding box center [1284, 596] width 73 height 25
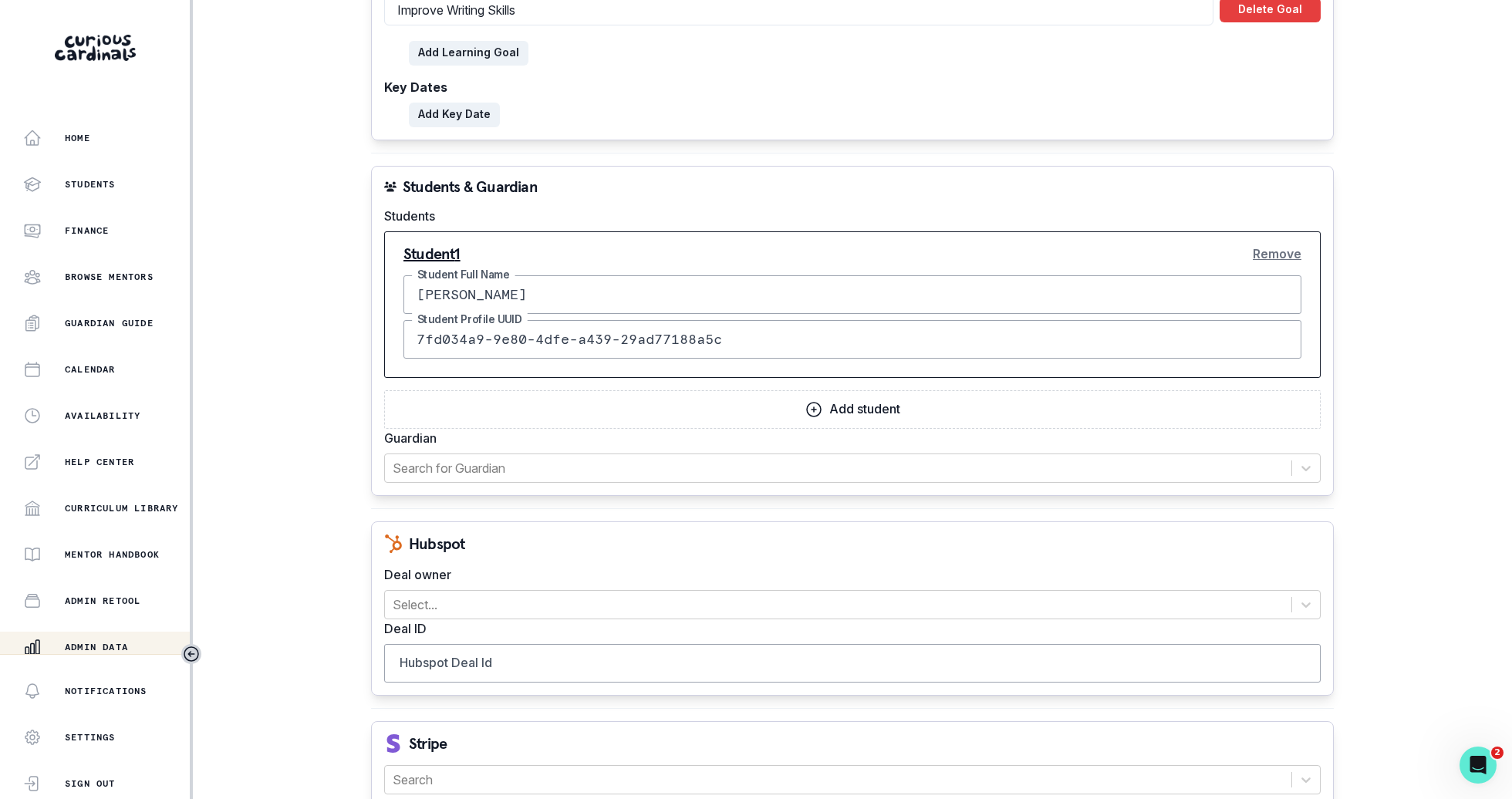
scroll to position [1038, 0]
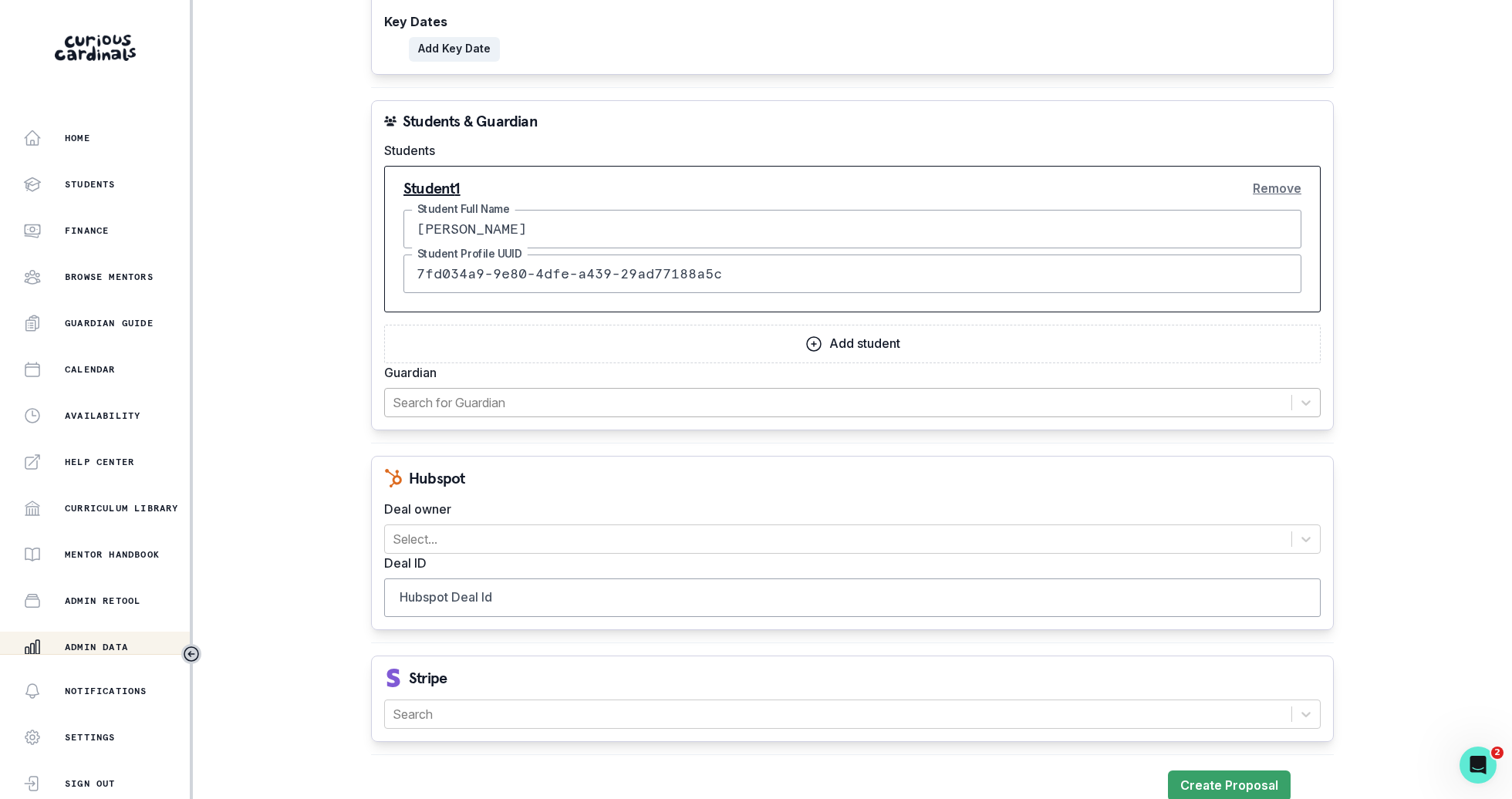
click at [1044, 392] on div at bounding box center [838, 402] width 891 height 21
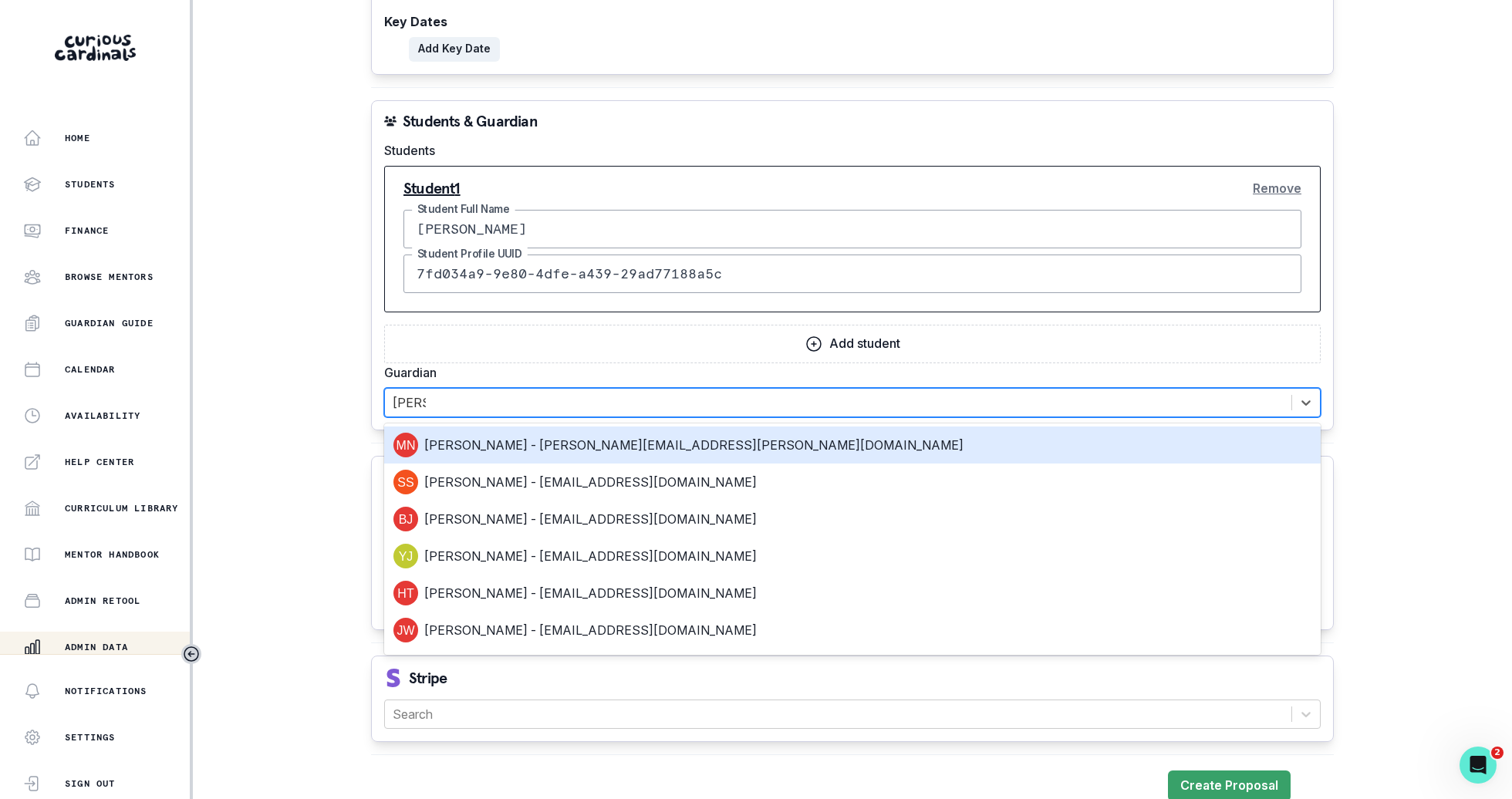
type input "[PERSON_NAME]"
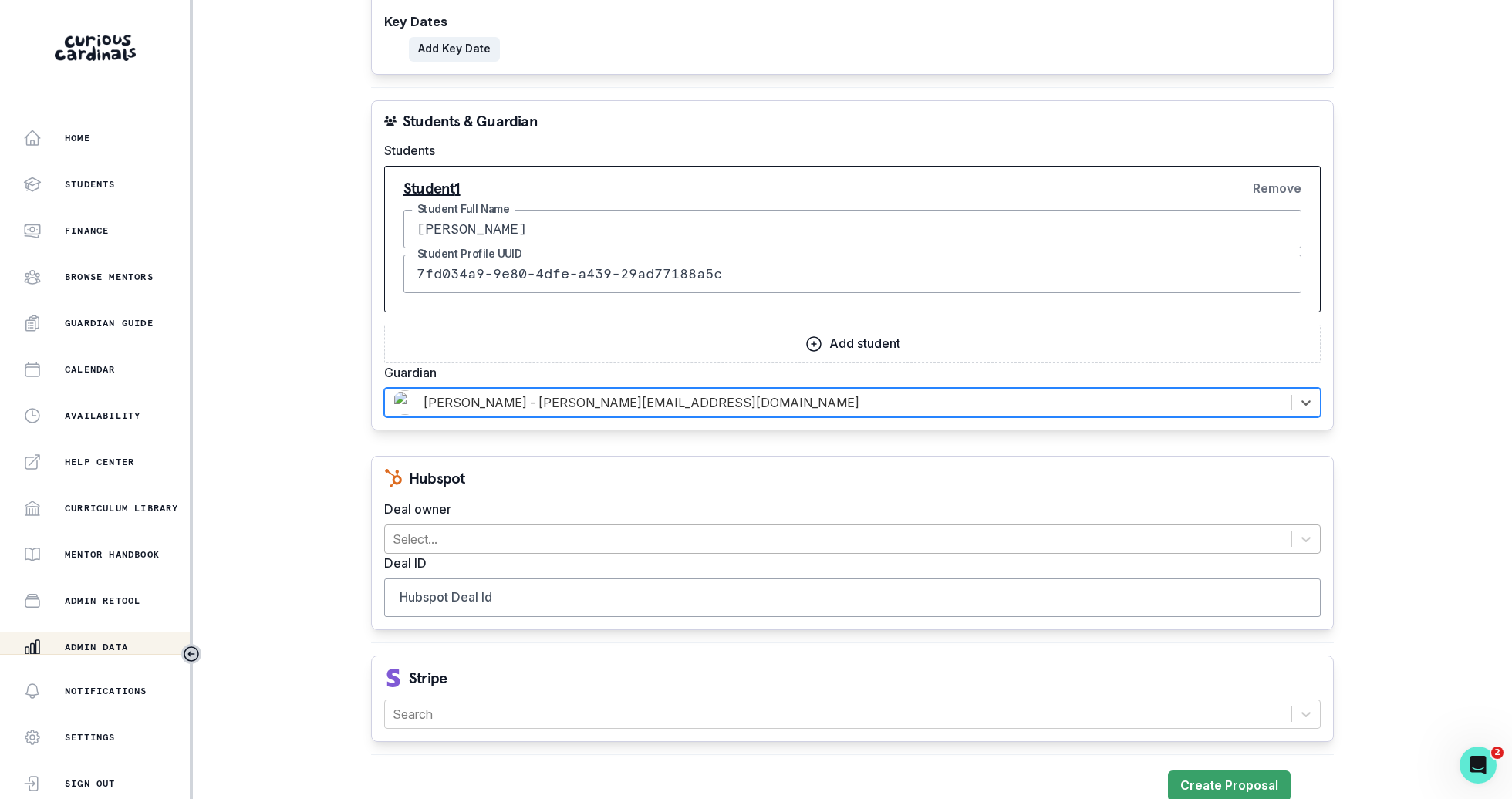
click at [892, 528] on div at bounding box center [838, 539] width 891 height 21
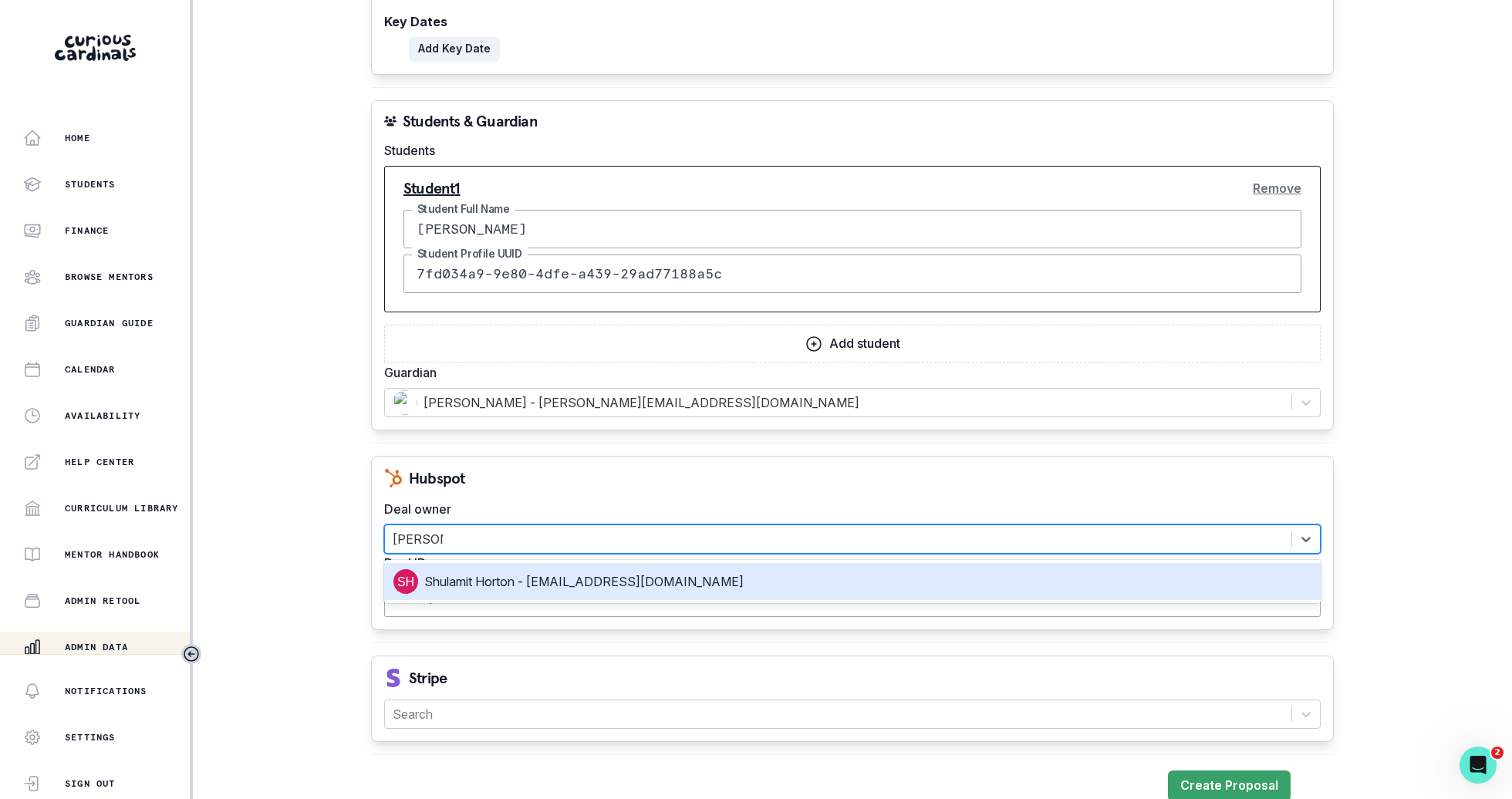
type input "[PERSON_NAME] hor"
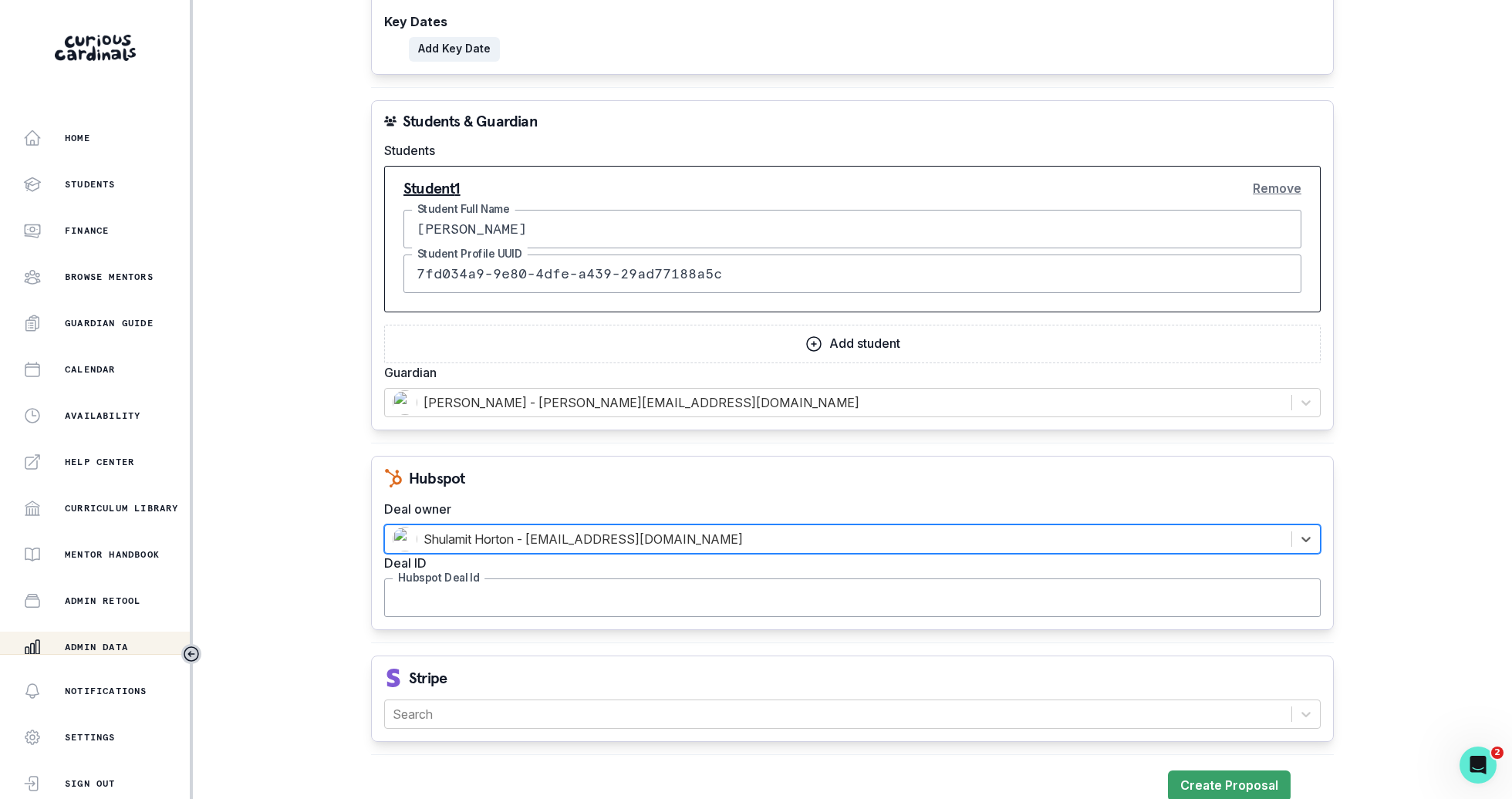
click at [578, 590] on input "Hubspot Deal Id" at bounding box center [852, 598] width 936 height 39
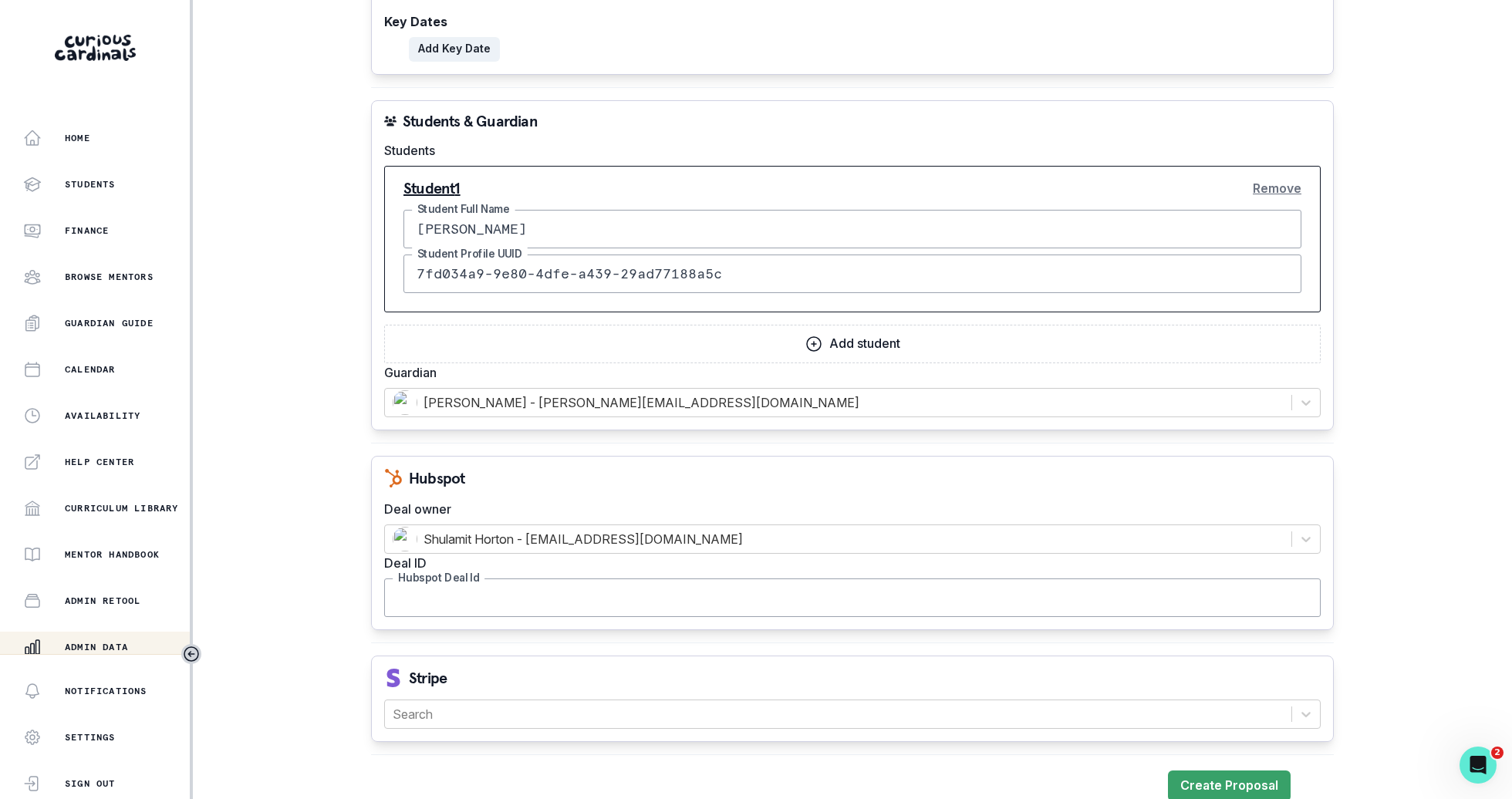
paste input "42713394178"
type input "42713394178"
click at [574, 703] on div at bounding box center [838, 714] width 891 height 21
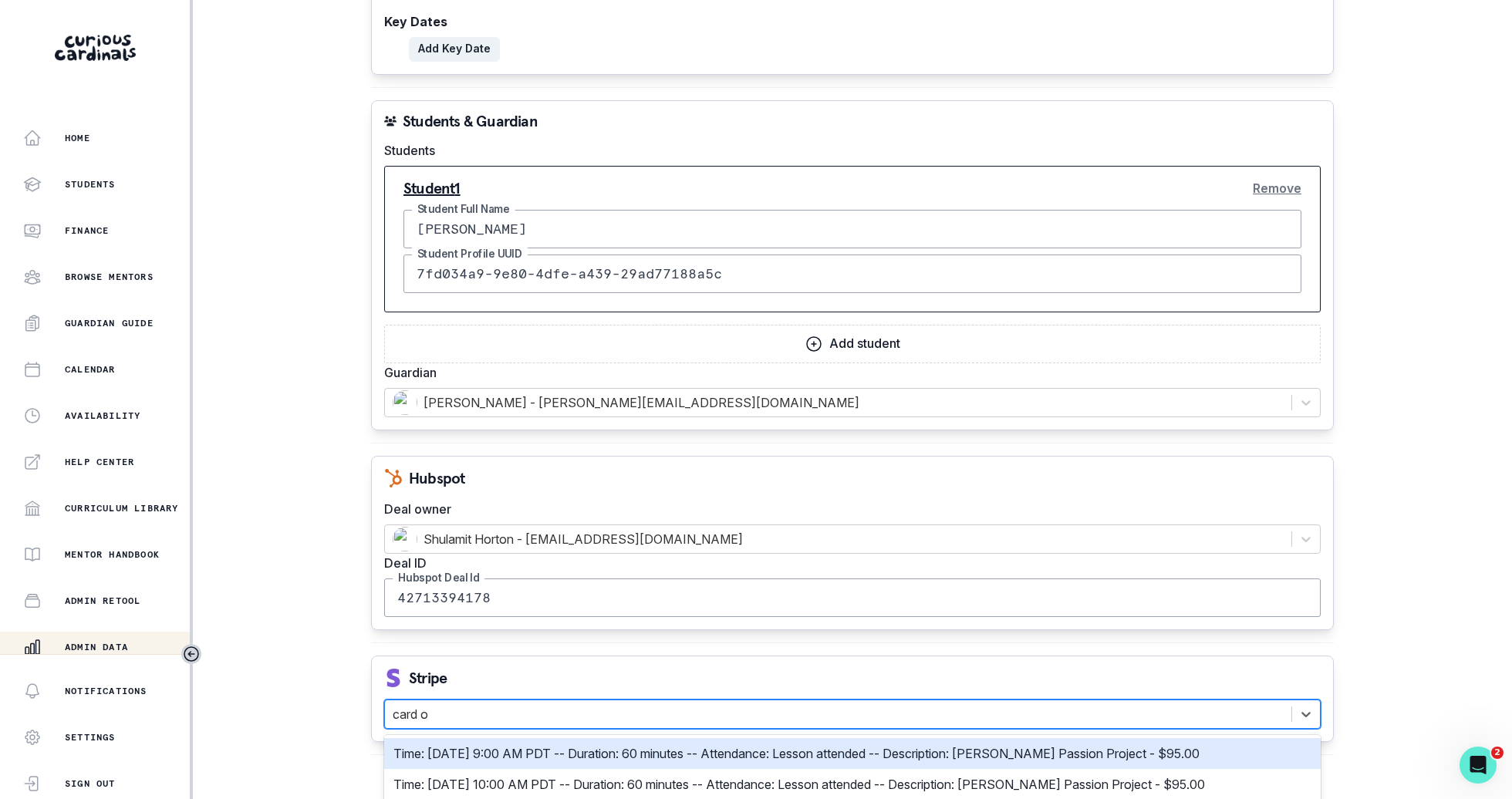
type input "card on"
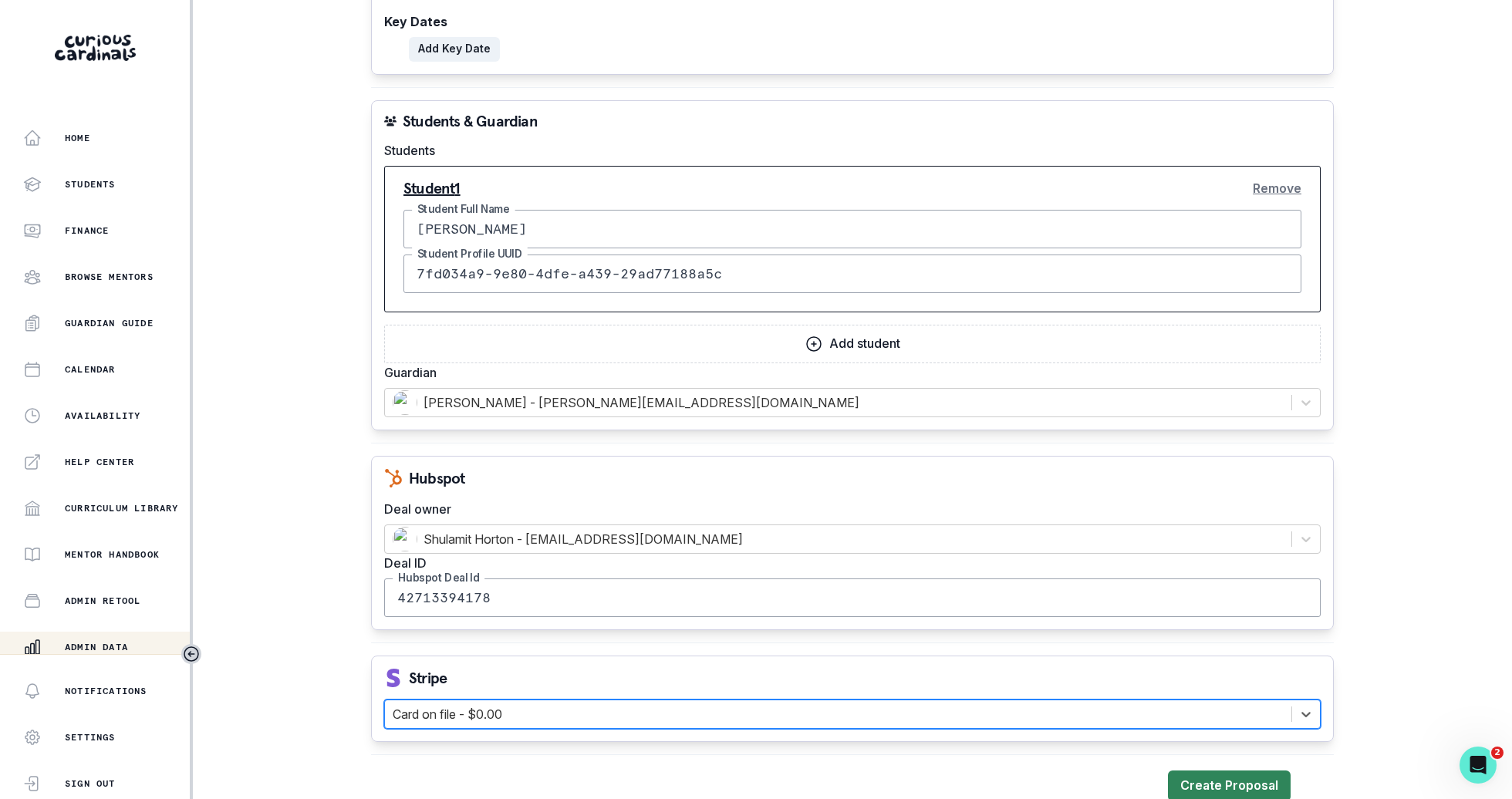
click at [1244, 774] on button "Create Proposal" at bounding box center [1230, 786] width 123 height 31
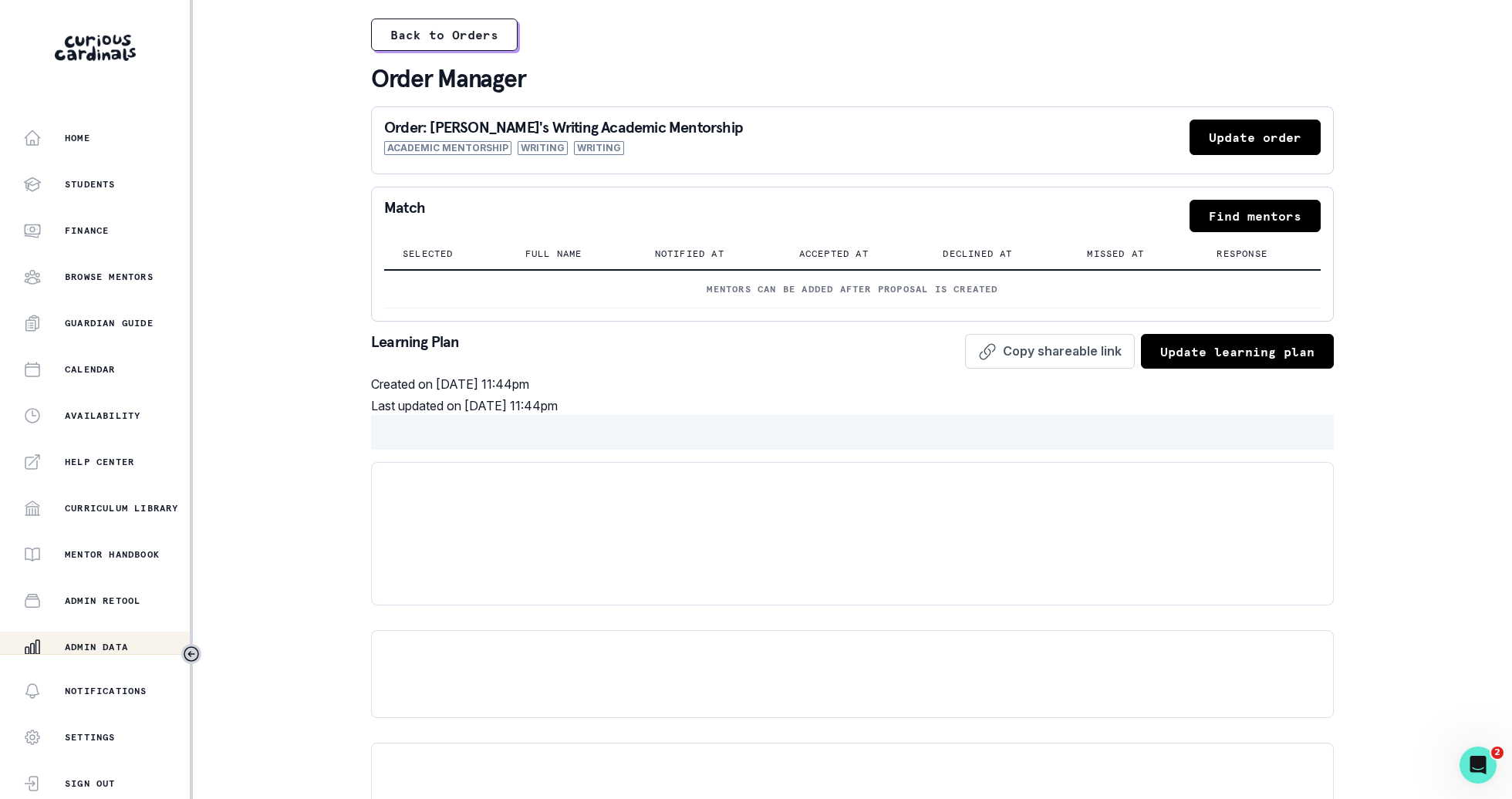
click at [1268, 214] on button "Find mentors" at bounding box center [1256, 216] width 132 height 32
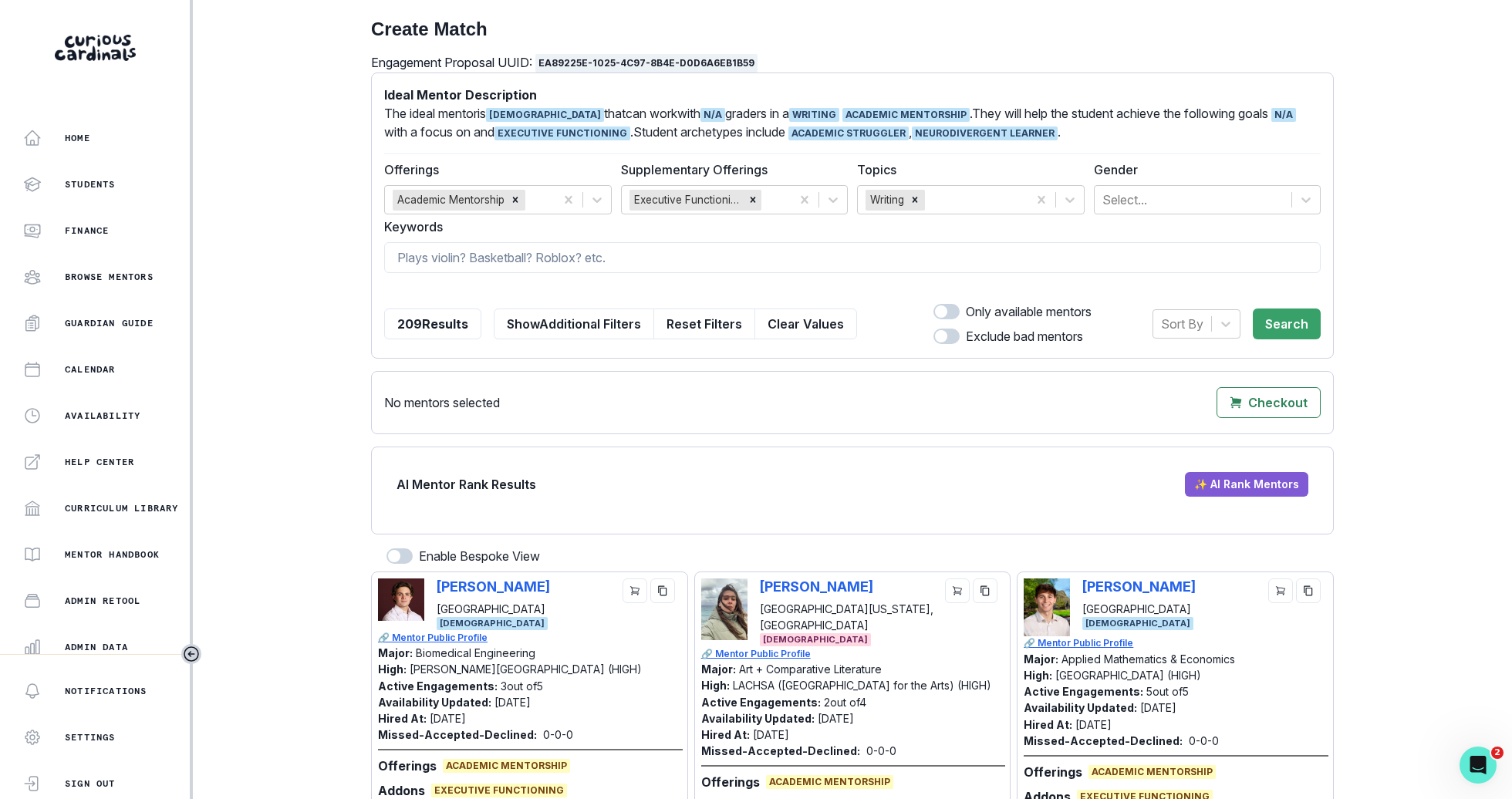
click at [1021, 281] on form "Ideal Mentor Description The ideal mentor is [DEMOGRAPHIC_DATA] that can work w…" at bounding box center [852, 216] width 936 height 260
click at [1010, 258] on input at bounding box center [852, 257] width 936 height 31
type input "[PERSON_NAME]"
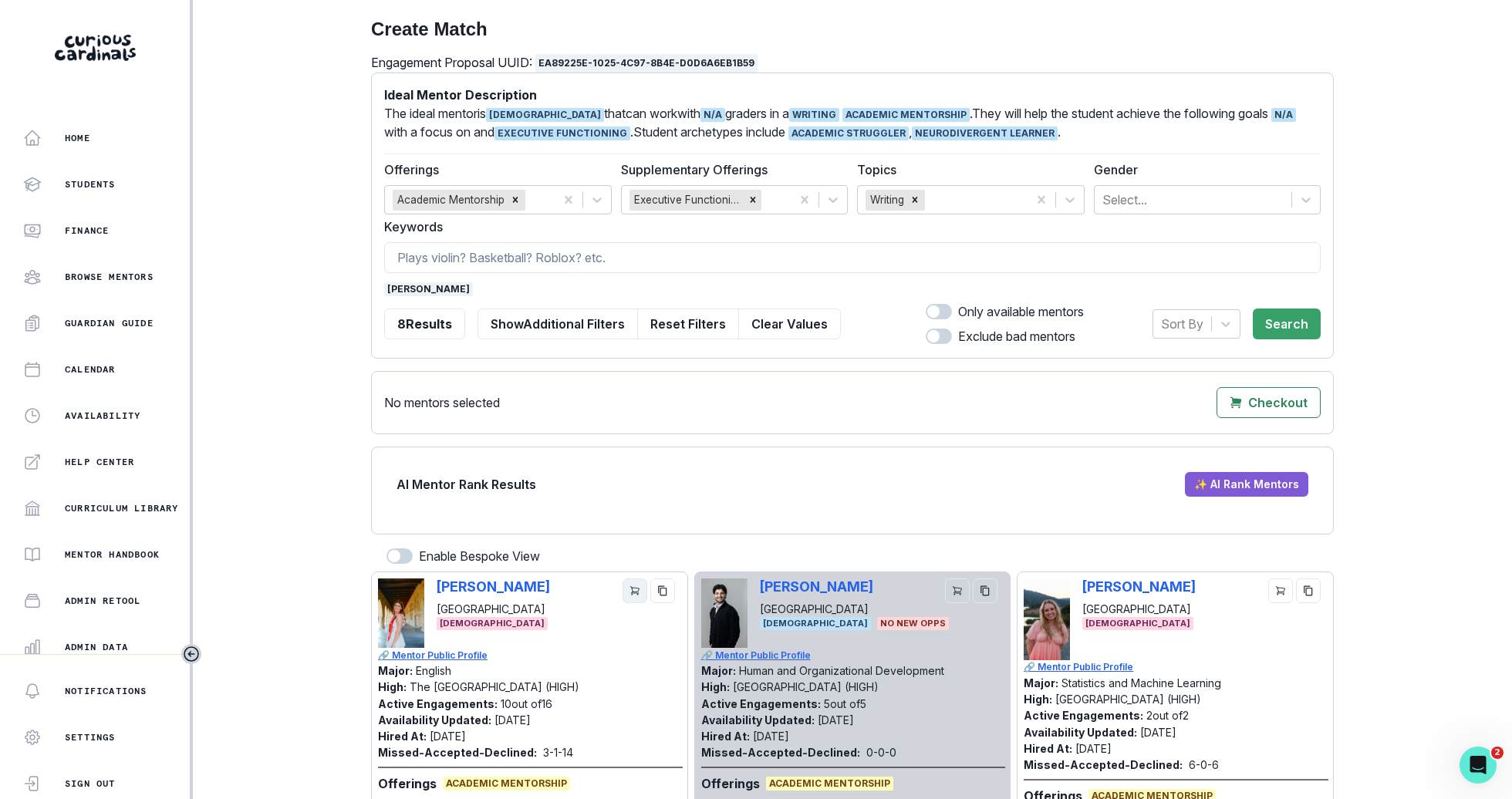
click at [646, 594] on button "cart" at bounding box center [636, 591] width 25 height 25
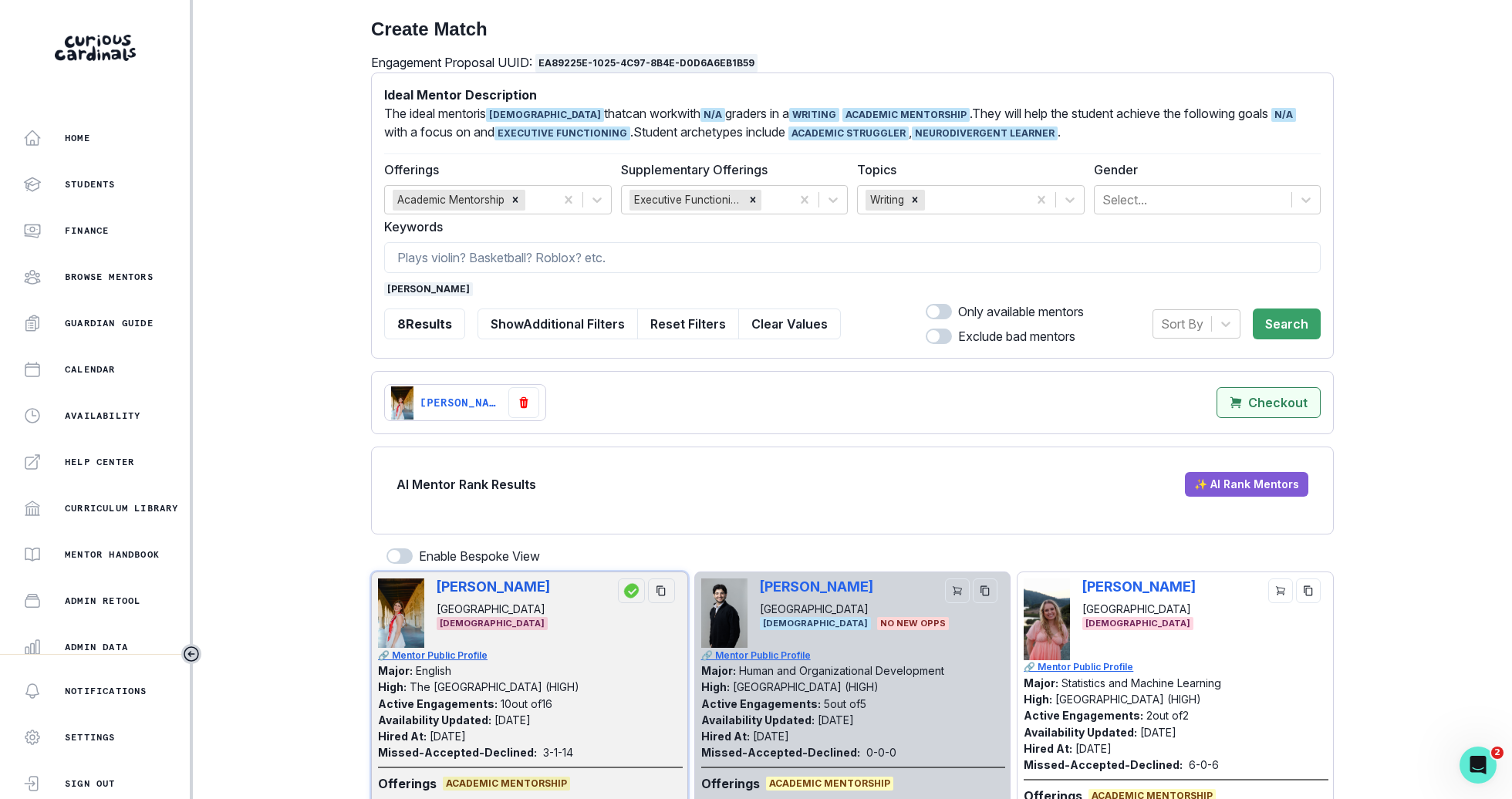
click at [1302, 398] on p "Checkout" at bounding box center [1277, 402] width 59 height 15
select select "CASCADE"
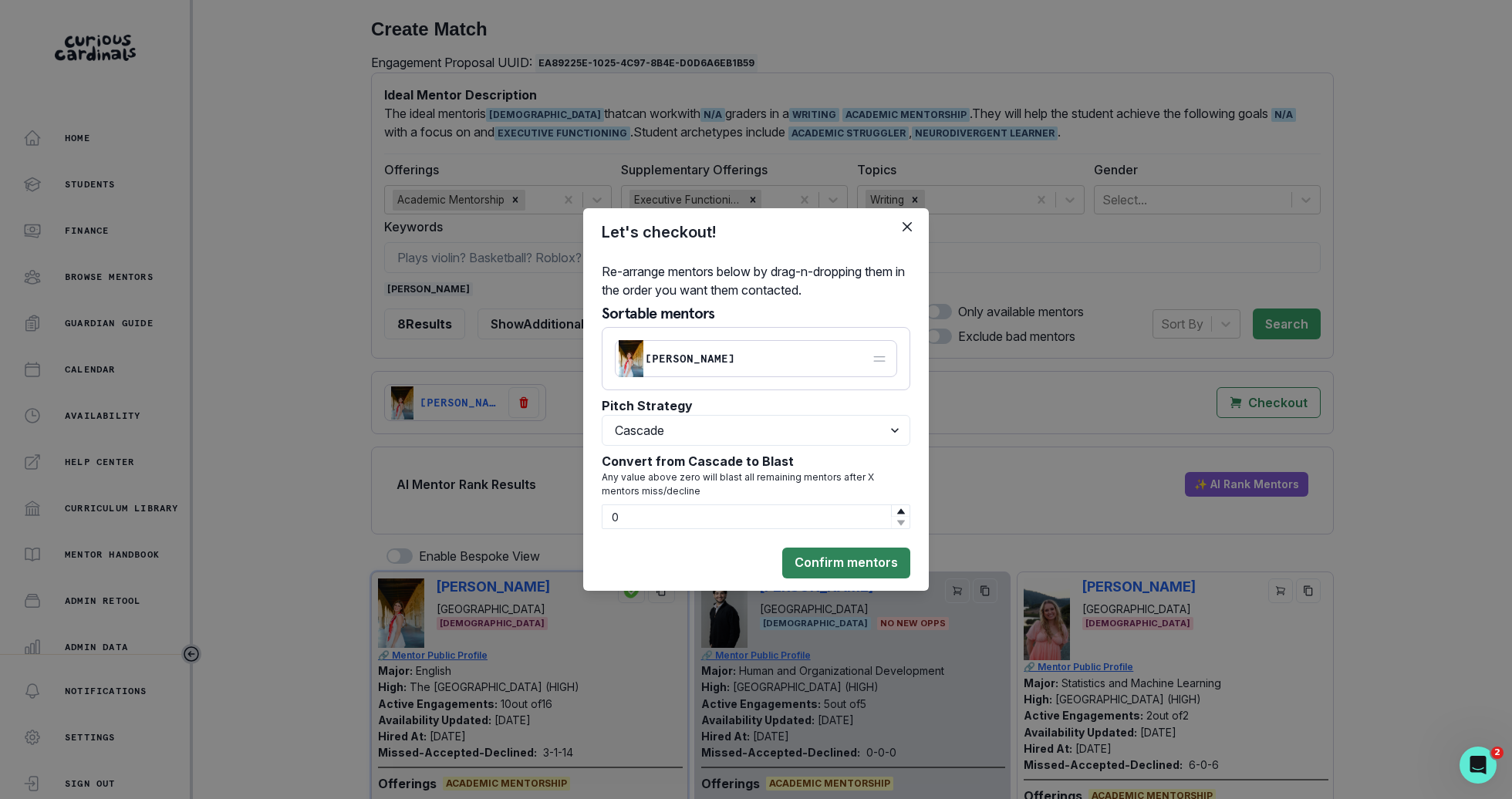
click at [875, 569] on button "Confirm mentors" at bounding box center [846, 563] width 128 height 31
click at [867, 569] on button "Confirm mentors" at bounding box center [846, 563] width 128 height 31
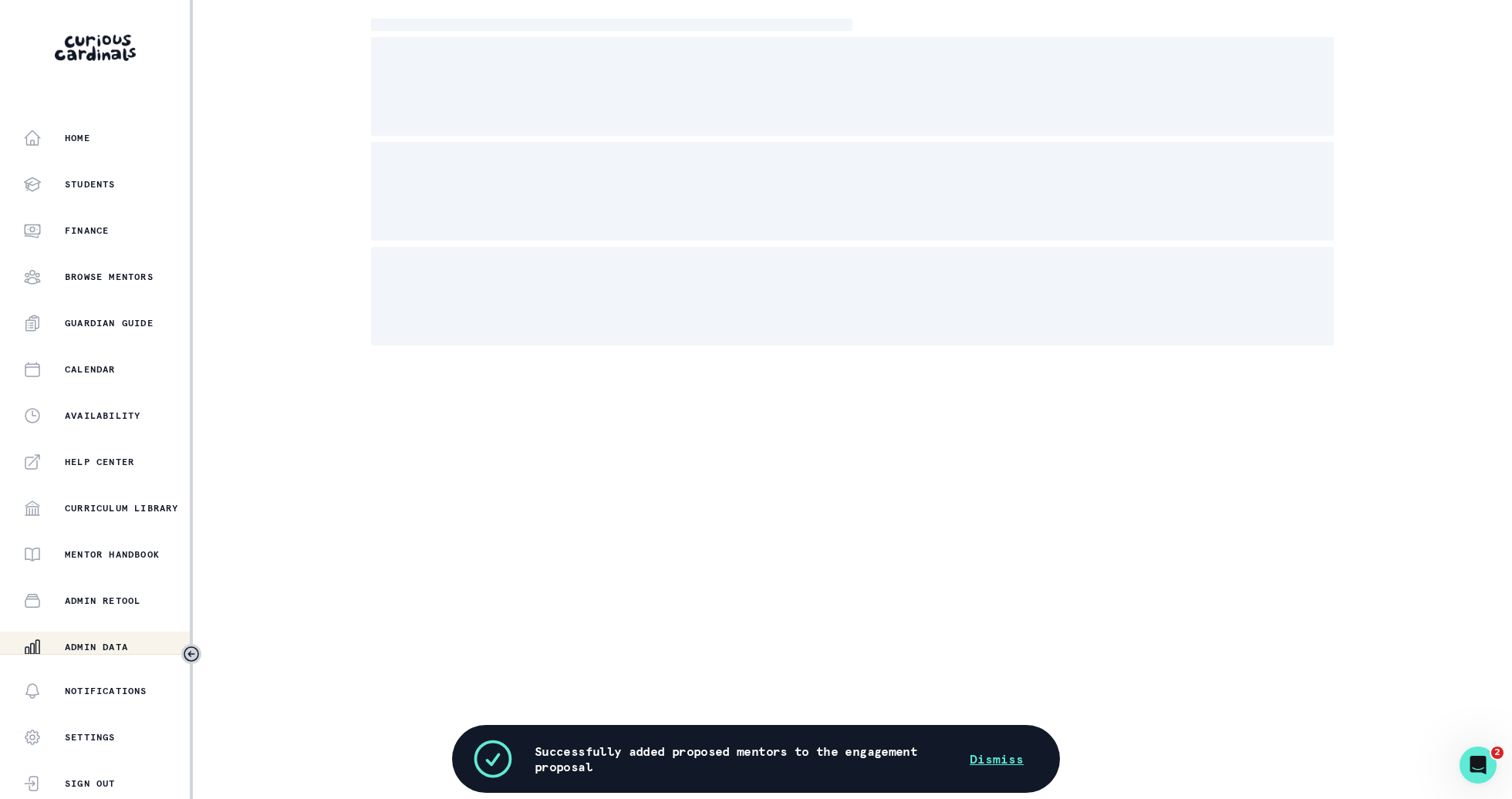
scroll to position [147, 0]
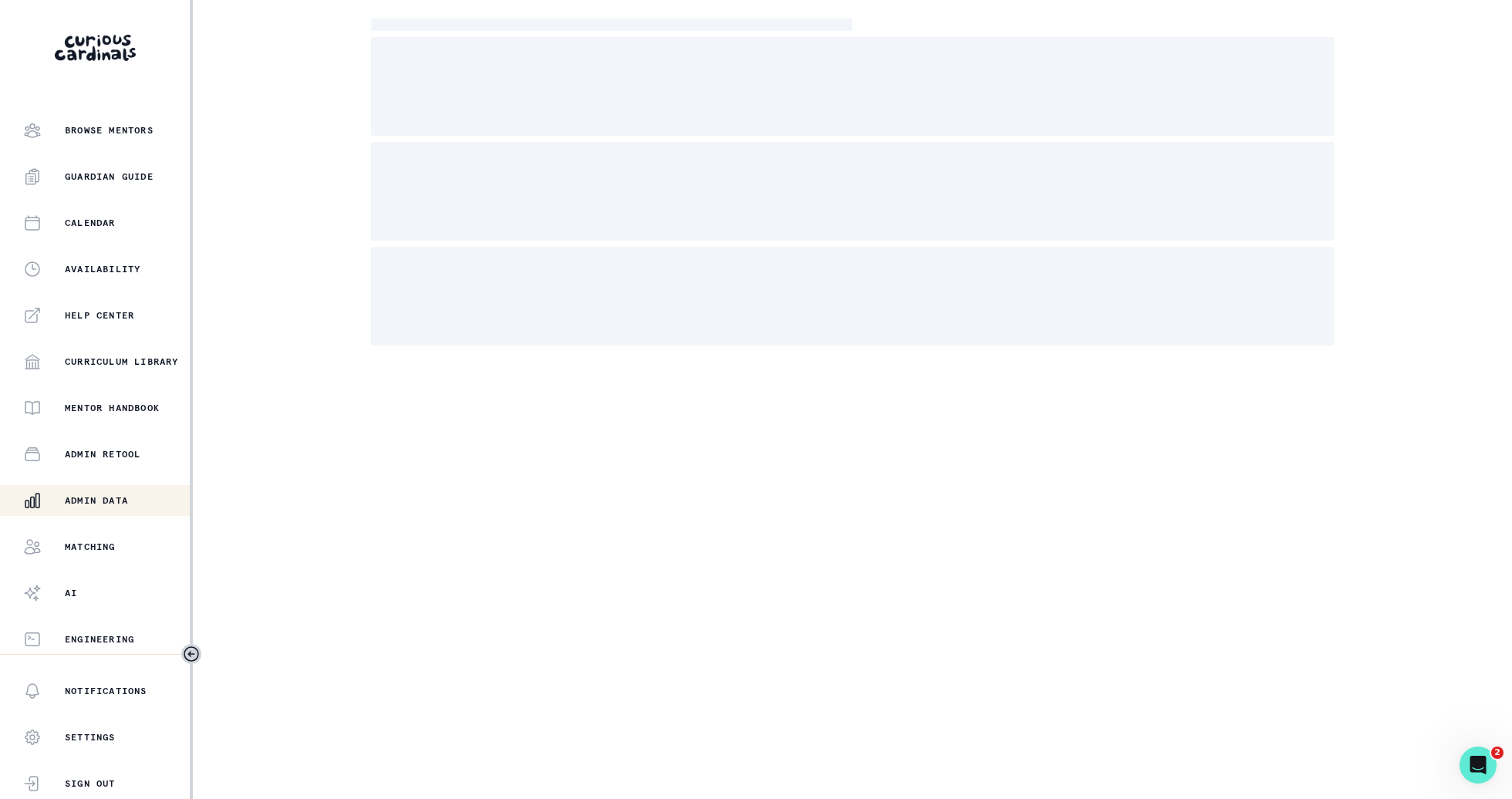
click at [120, 499] on p "Admin Data" at bounding box center [96, 500] width 63 height 13
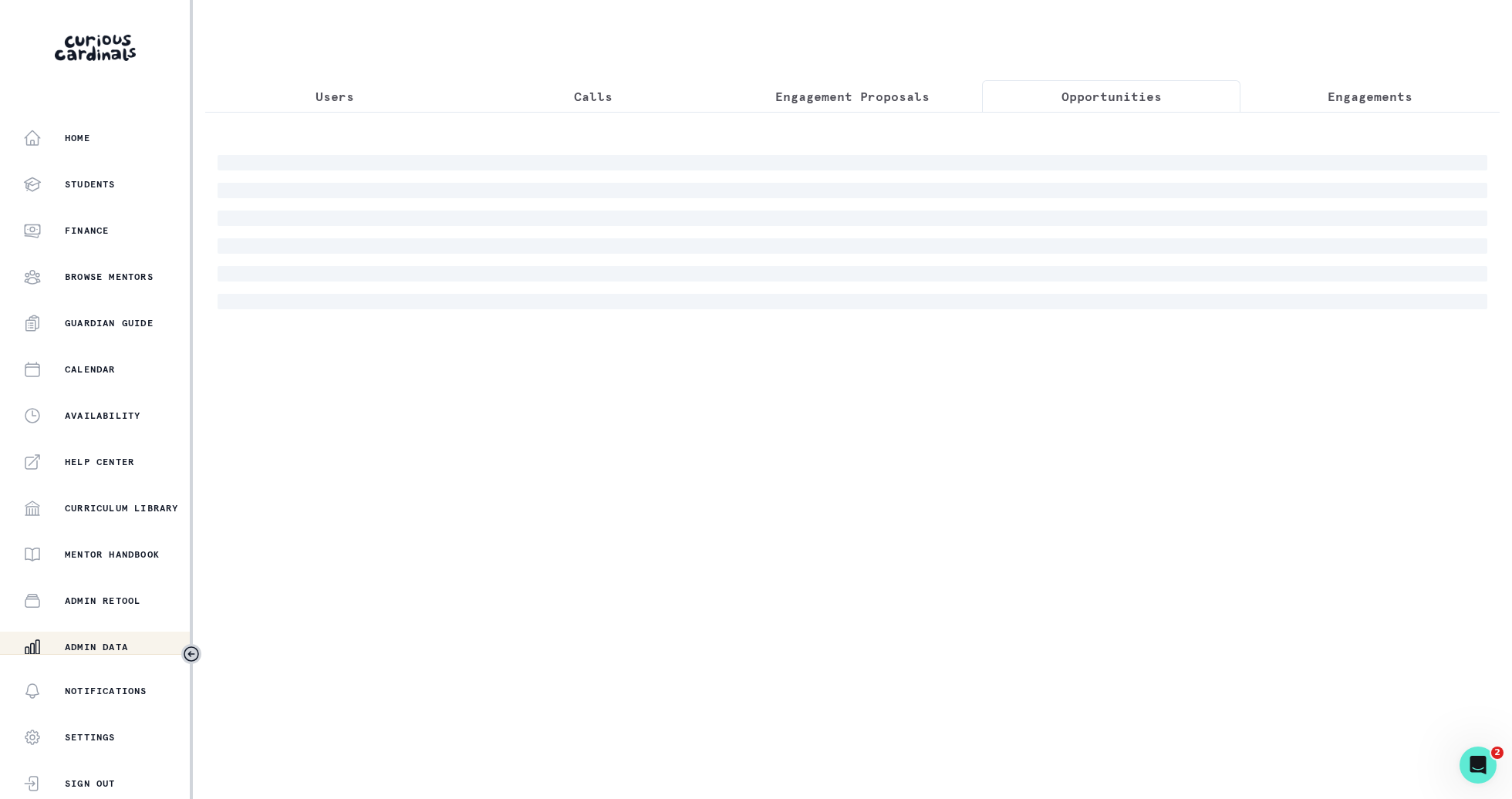
click at [1102, 94] on p "Opportunities" at bounding box center [1112, 96] width 101 height 18
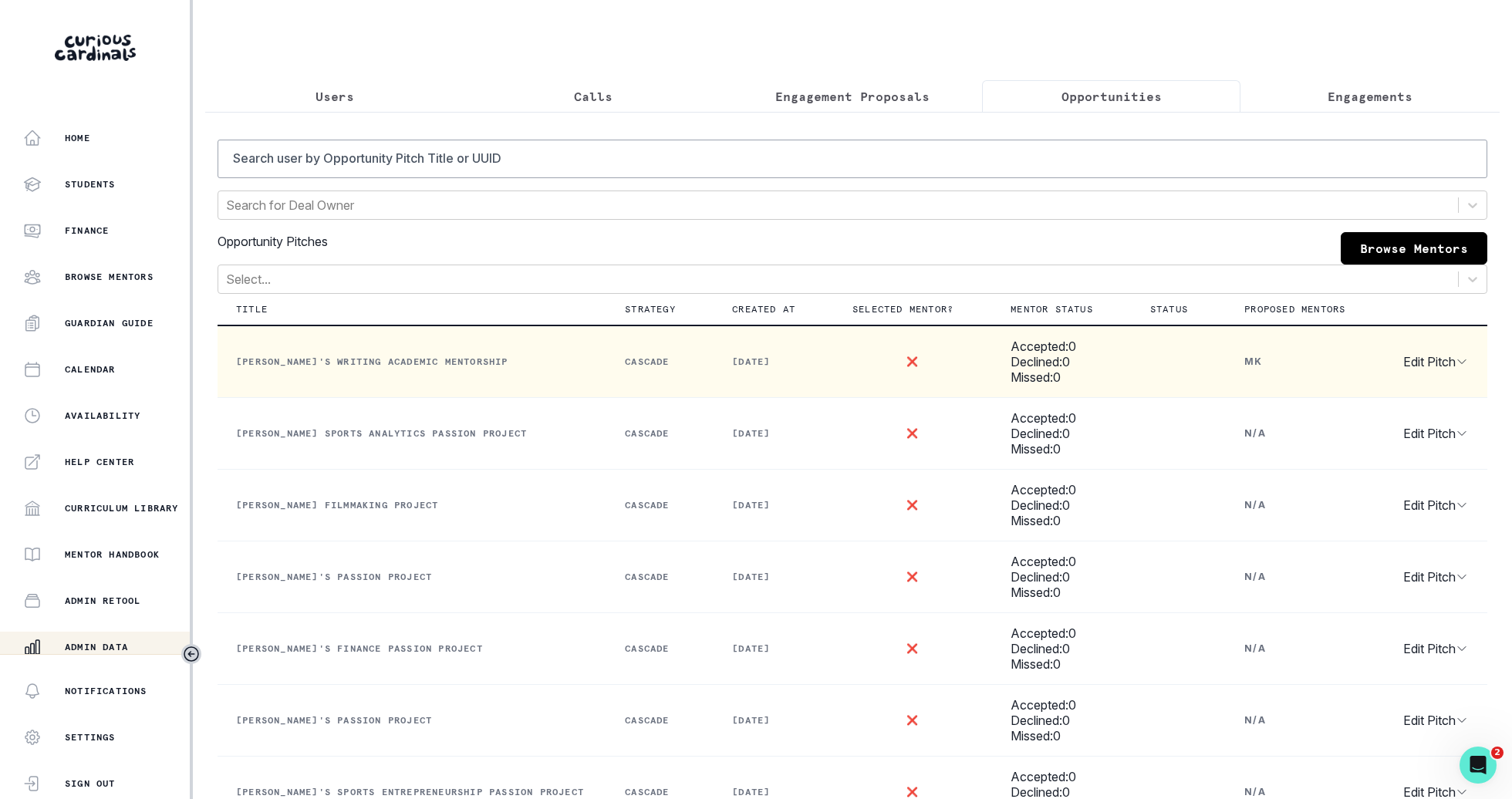
click at [1150, 363] on span at bounding box center [1150, 363] width 0 height 0
click at [1149, 363] on input "checkbox" at bounding box center [1149, 362] width 1 height 1
checkbox input "false"
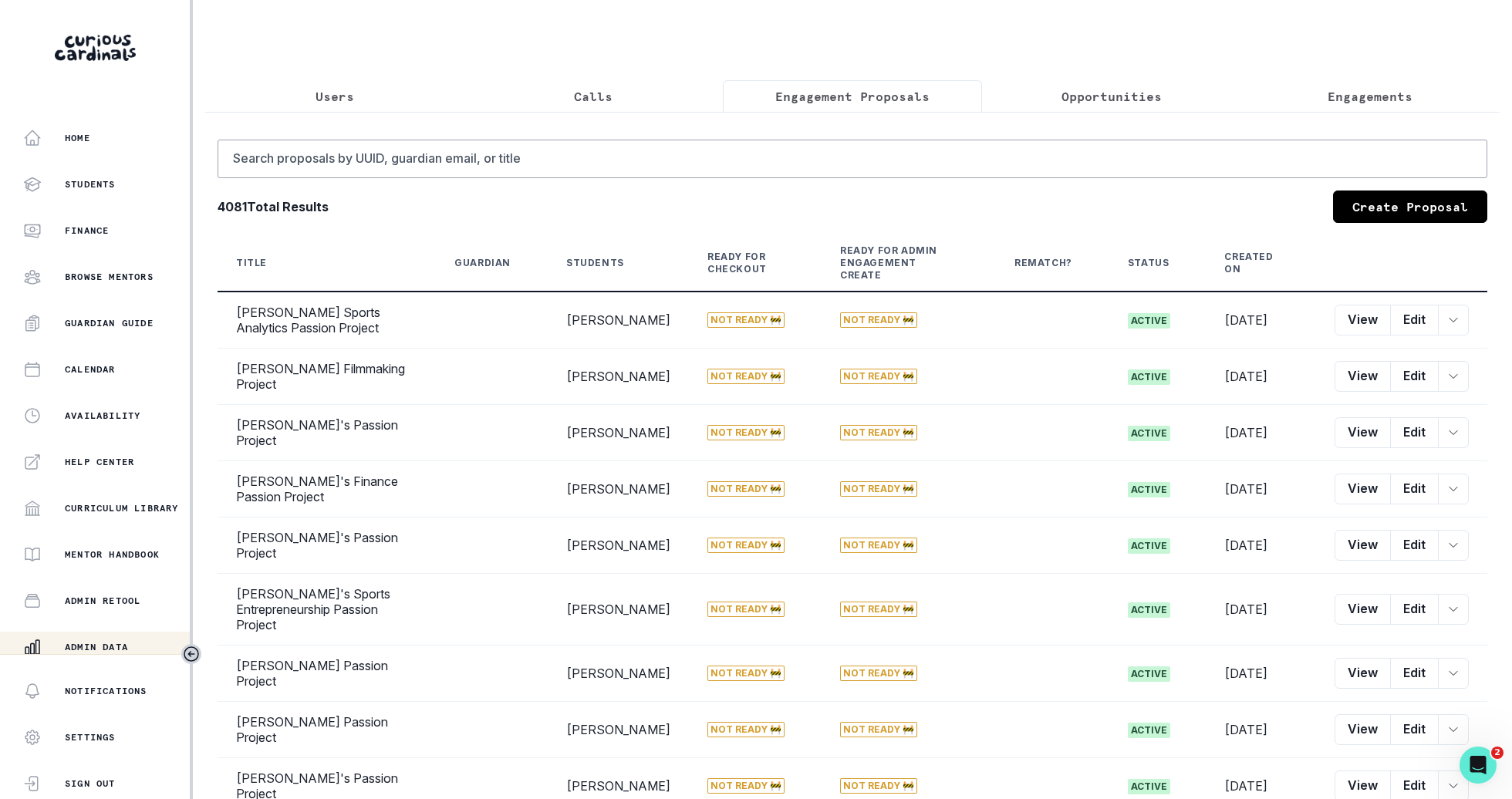
click at [852, 105] on button "Engagement Proposals" at bounding box center [852, 96] width 259 height 32
